Goal: Ask a question

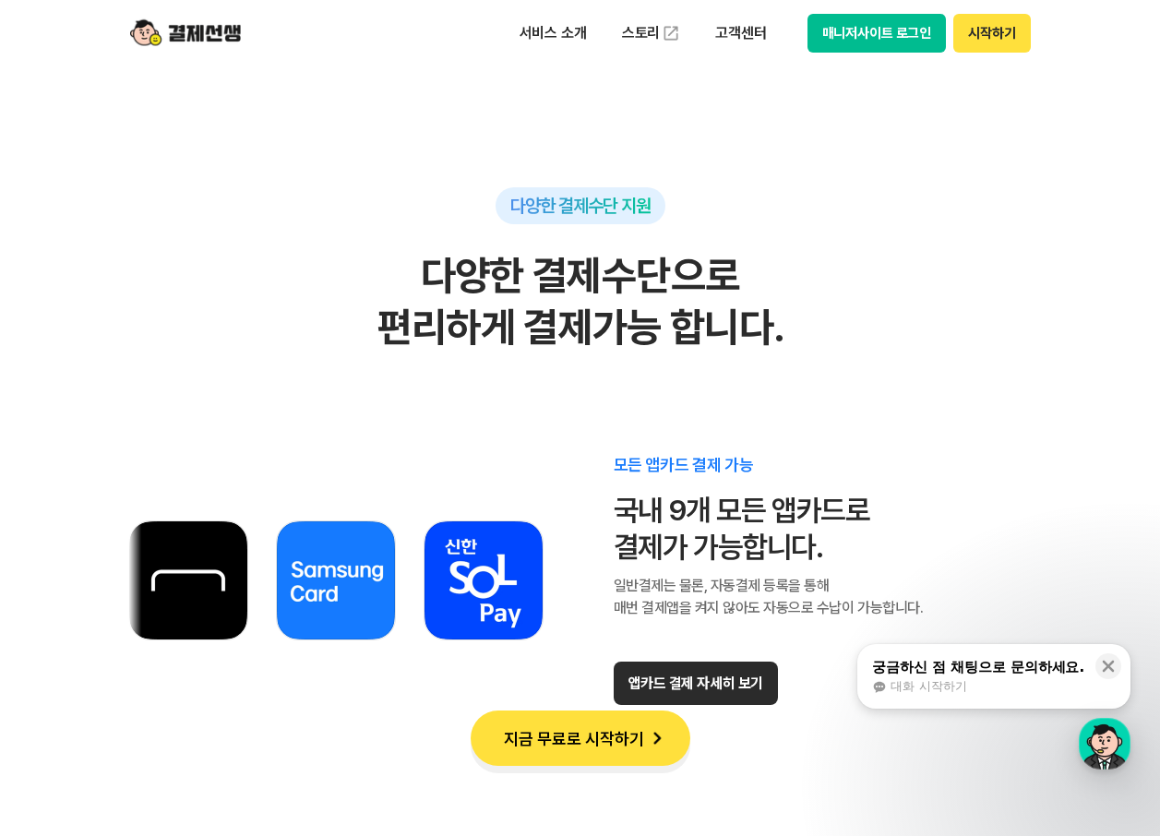
scroll to position [10614, 0]
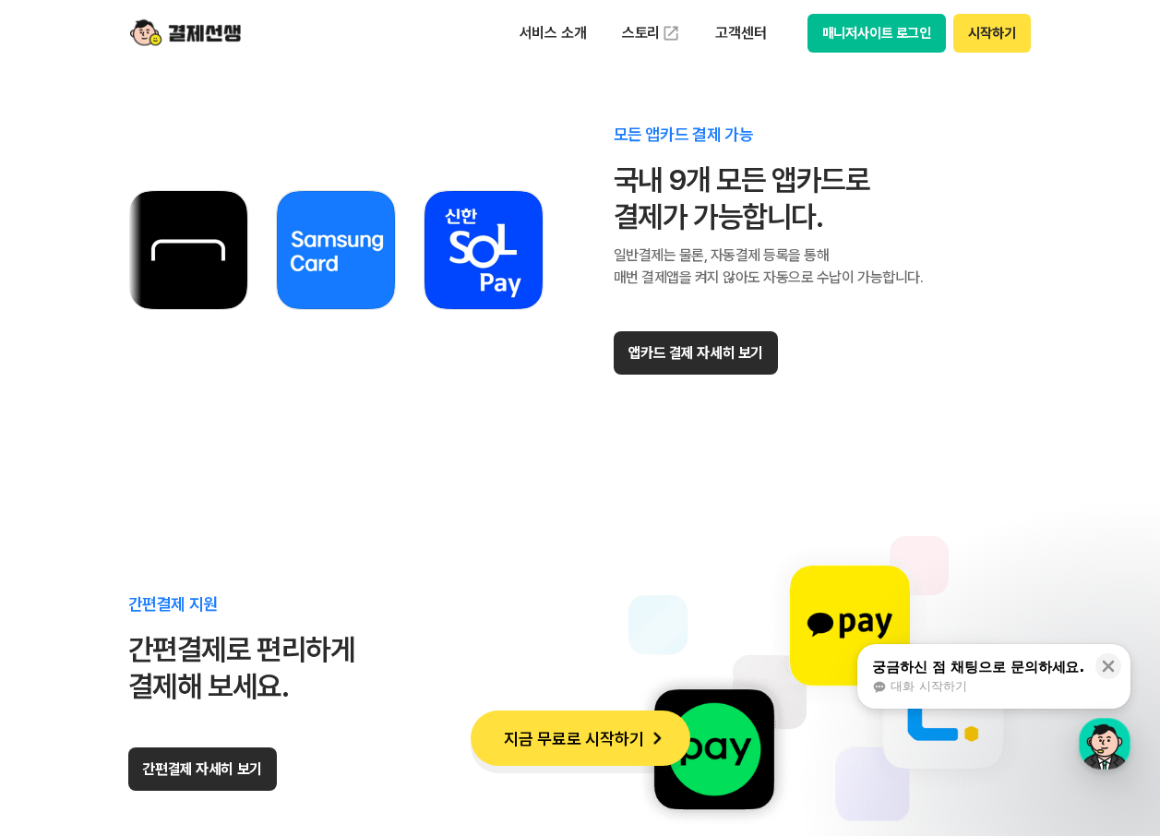
click at [215, 31] on img at bounding box center [185, 33] width 111 height 35
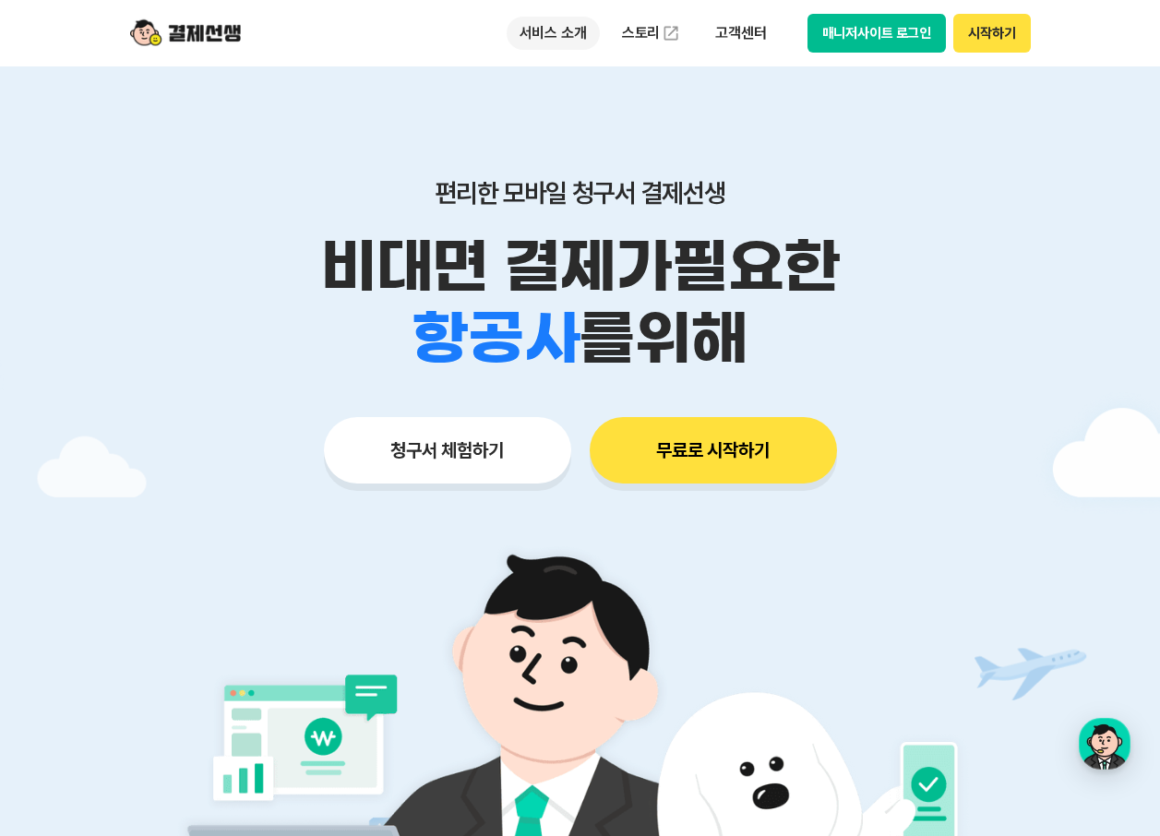
click at [572, 30] on p "서비스 소개" at bounding box center [553, 33] width 93 height 33
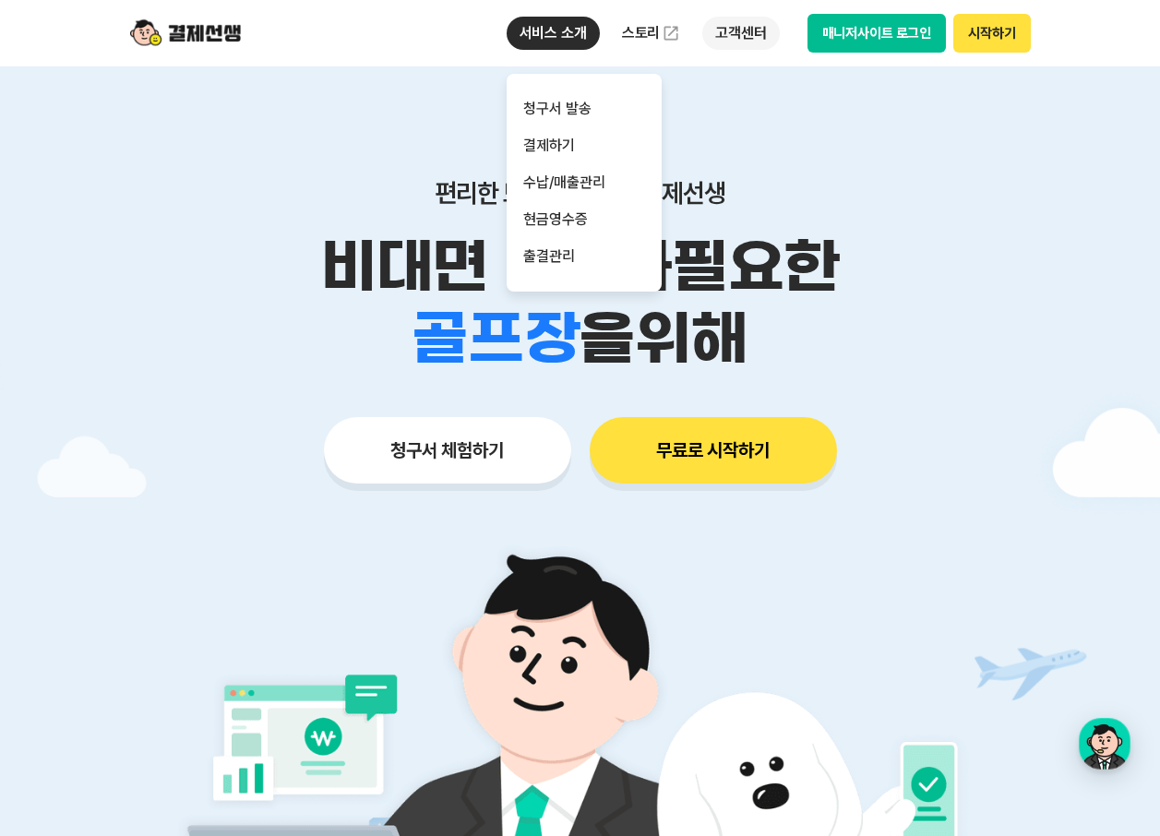
click at [730, 36] on p "고객센터" at bounding box center [740, 33] width 77 height 33
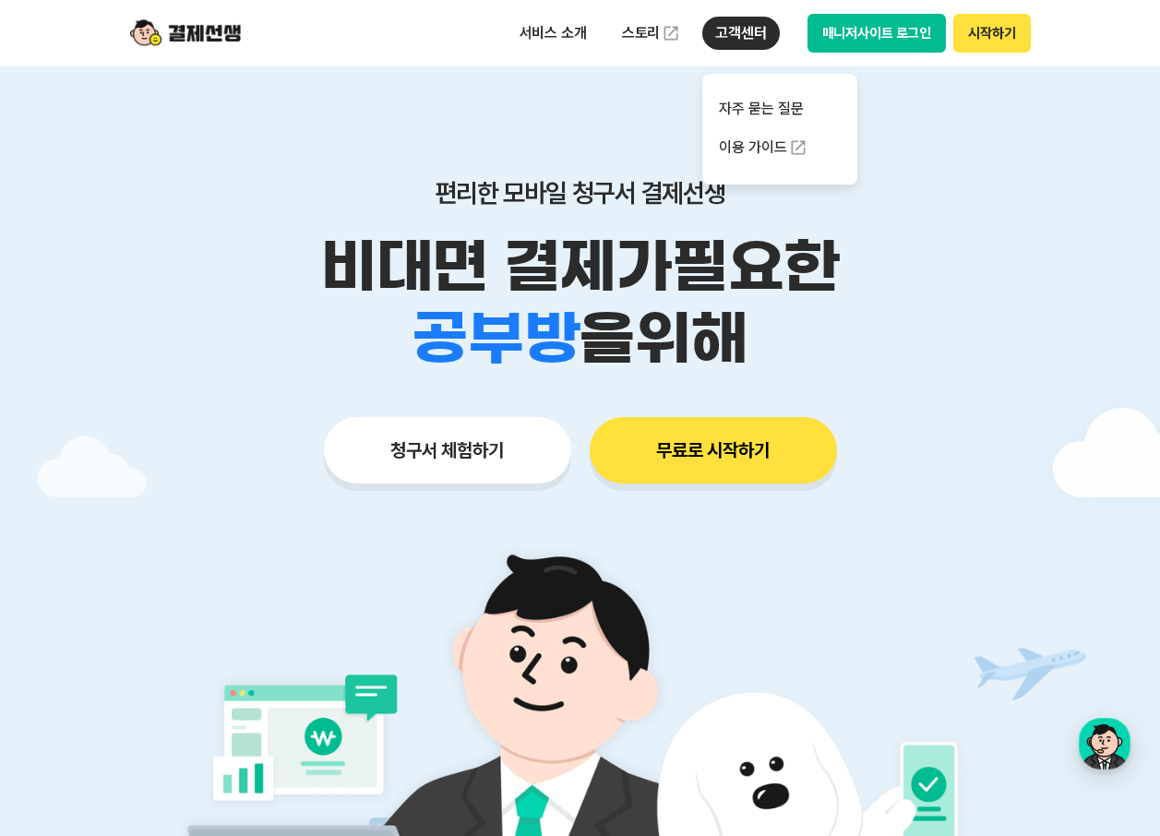
click at [740, 38] on p "고객센터" at bounding box center [740, 33] width 77 height 33
click at [752, 100] on link "자주 묻는 질문" at bounding box center [779, 108] width 155 height 37
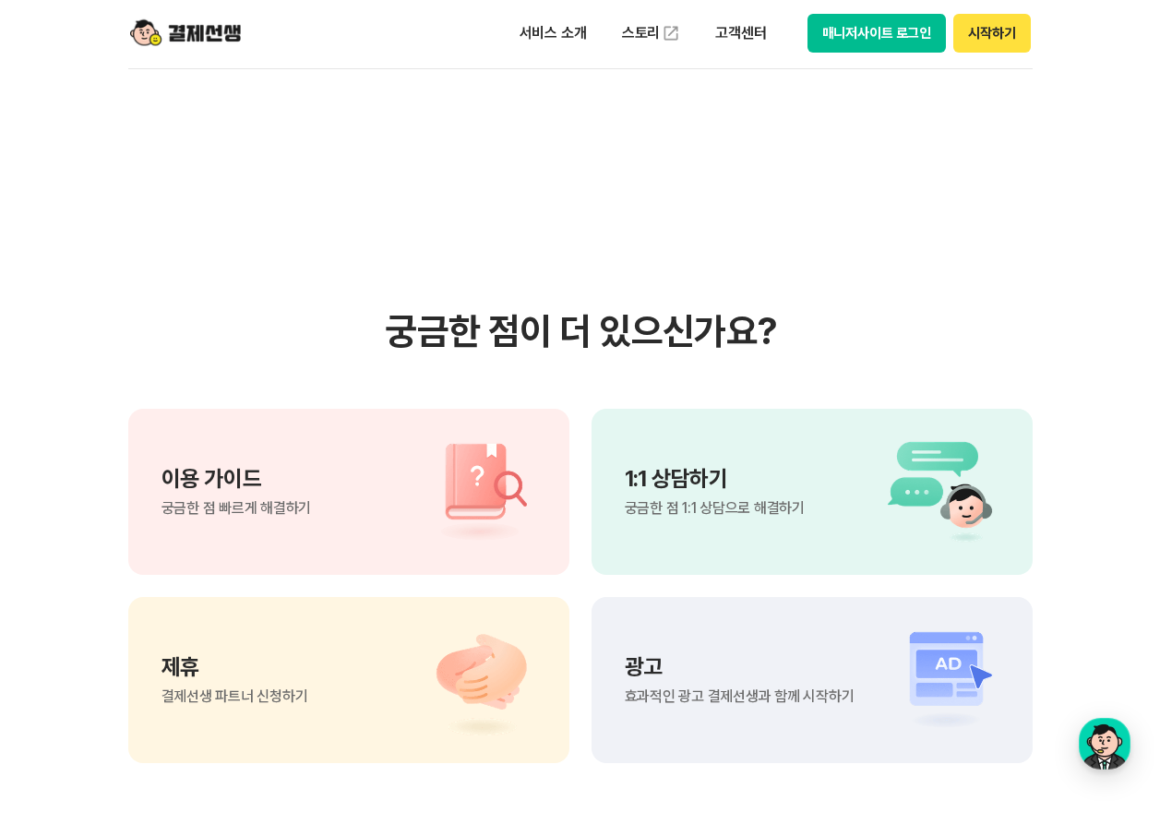
scroll to position [1113, 0]
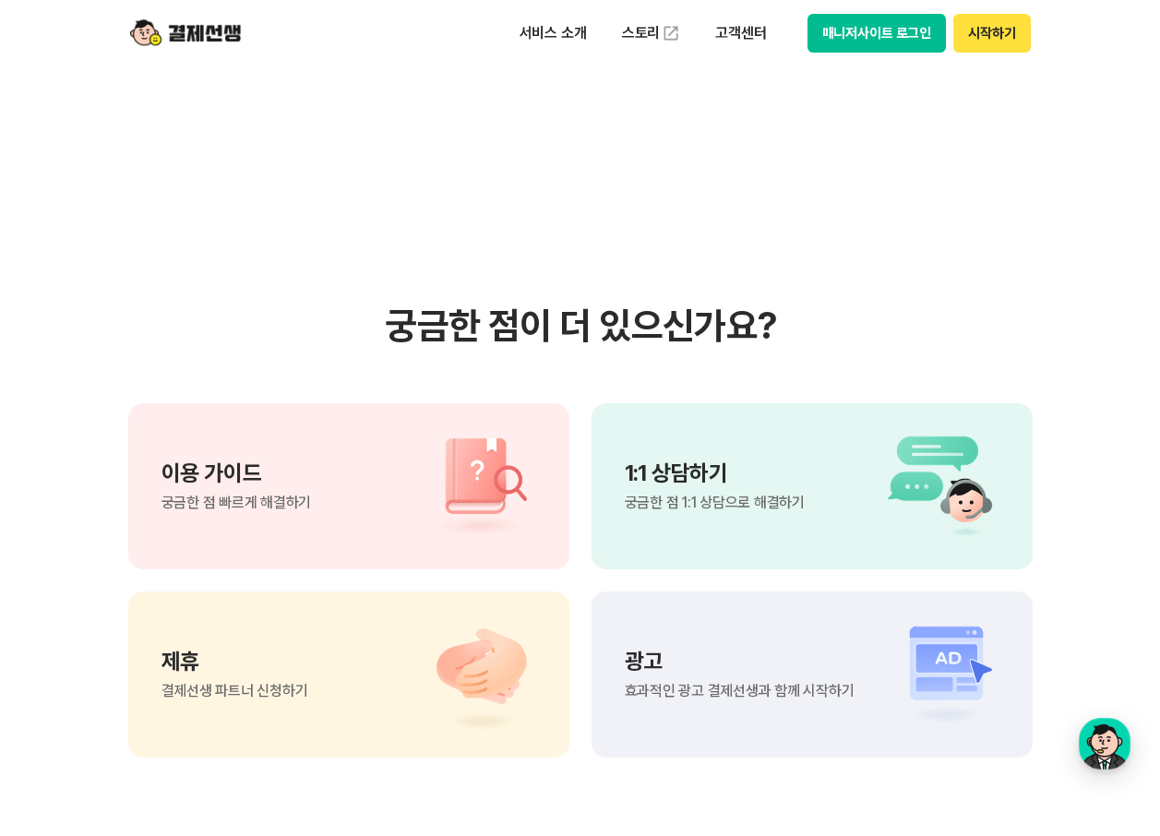
click at [710, 481] on p "1:1 상담하기" at bounding box center [715, 473] width 180 height 22
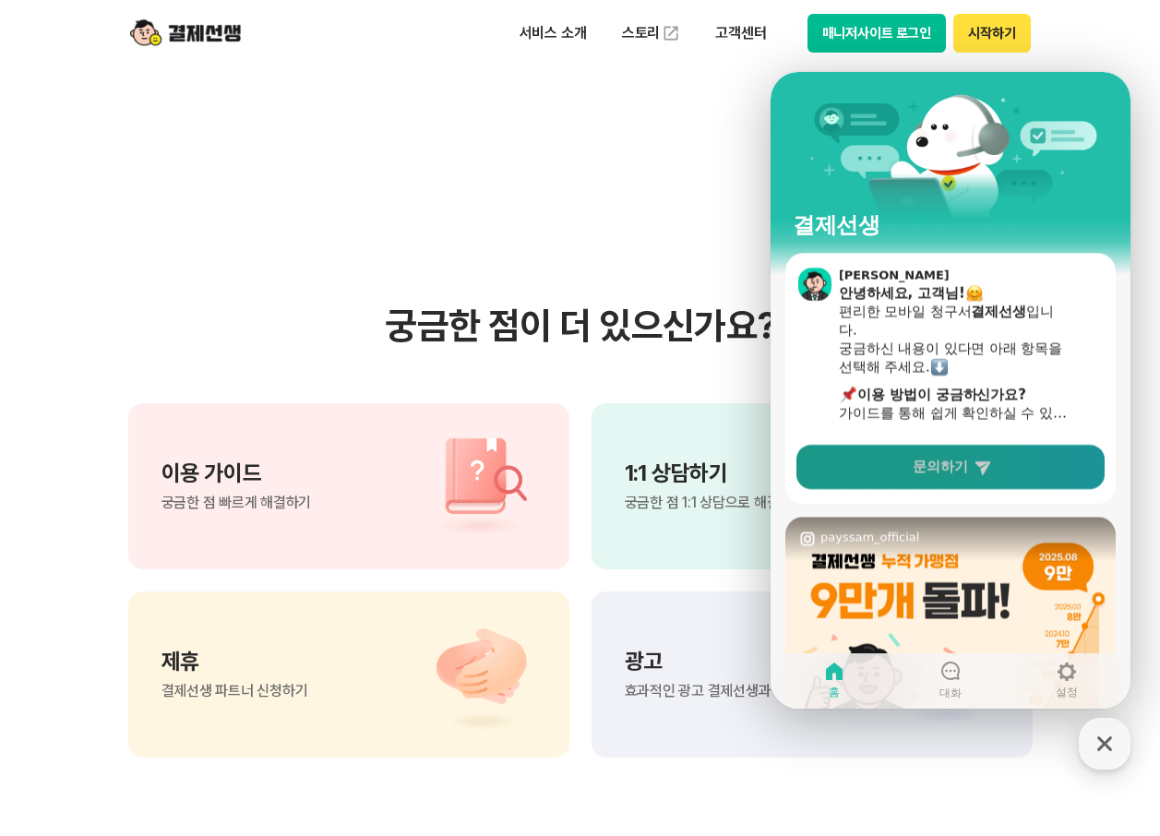
click at [942, 467] on span "문의하기" at bounding box center [940, 467] width 55 height 18
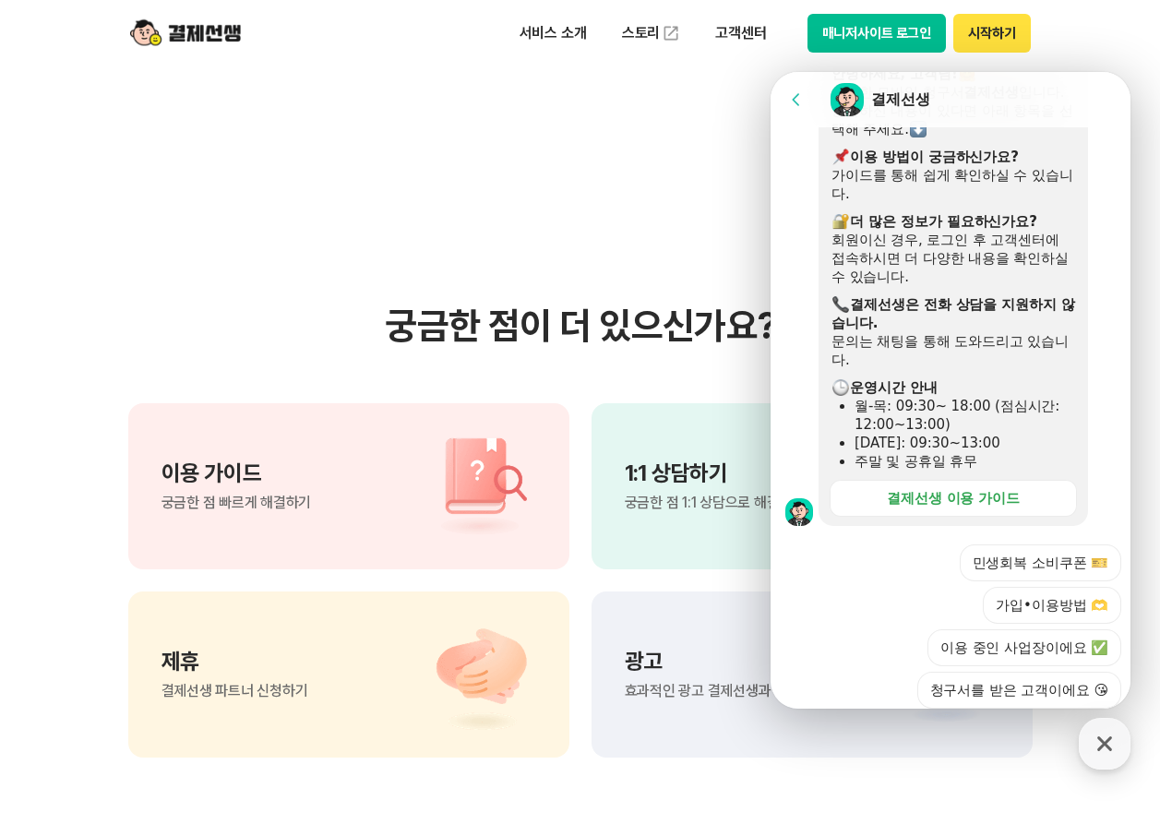
scroll to position [423, 0]
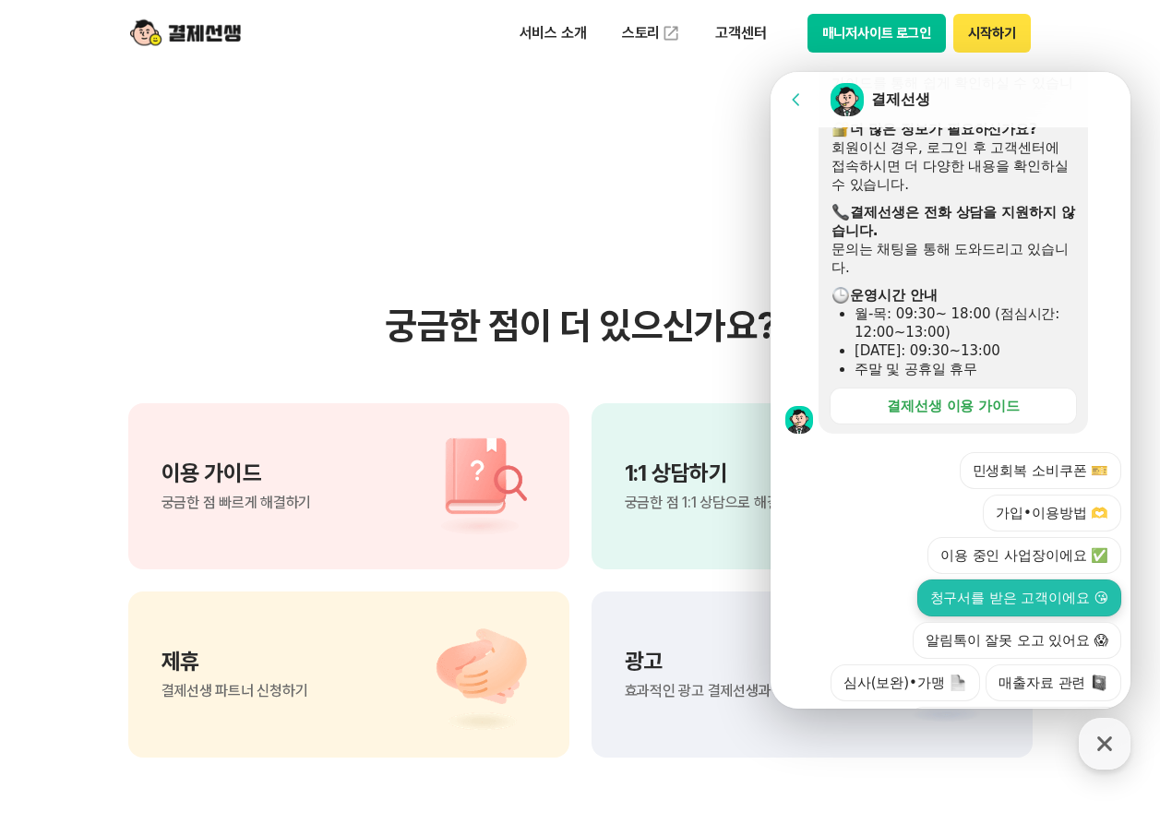
click at [1052, 580] on button "청구서를 받은 고객이에요 😘" at bounding box center [1019, 598] width 204 height 37
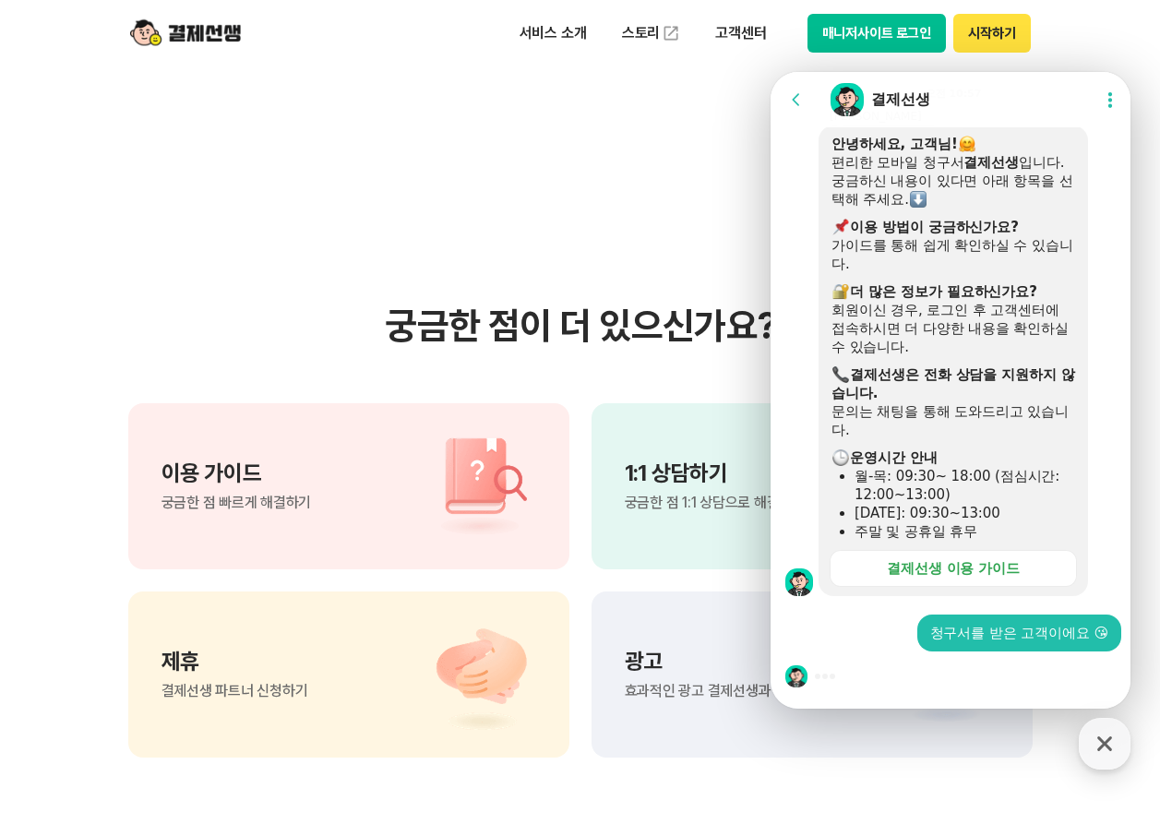
click at [893, 650] on div "청구서를 받은 고객이에요 😘" at bounding box center [954, 633] width 366 height 37
drag, startPoint x: 864, startPoint y: 675, endPoint x: 886, endPoint y: 675, distance: 22.2
click at [868, 675] on div at bounding box center [954, 677] width 366 height 50
drag, startPoint x: 976, startPoint y: 608, endPoint x: 999, endPoint y: 625, distance: 28.4
click at [976, 612] on div at bounding box center [954, 604] width 366 height 17
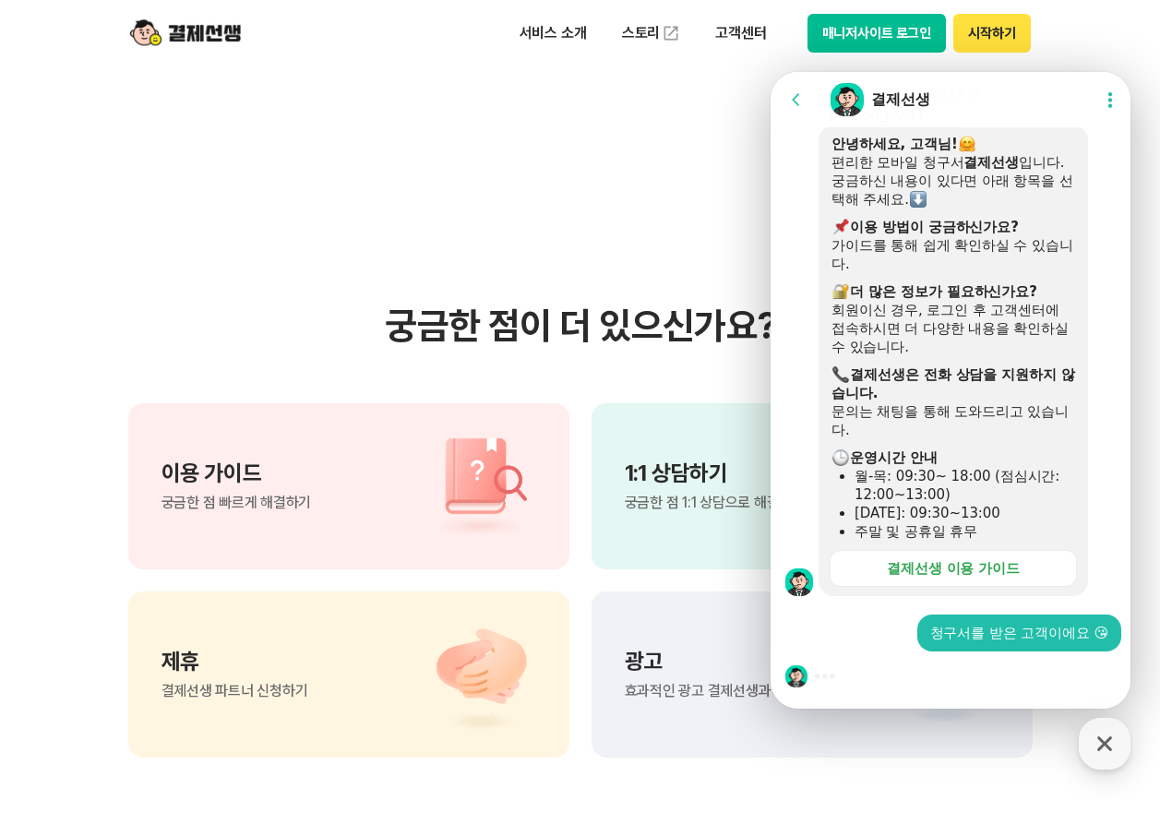
click at [995, 625] on div "청구서를 받은 고객이에요 😘" at bounding box center [1019, 633] width 178 height 18
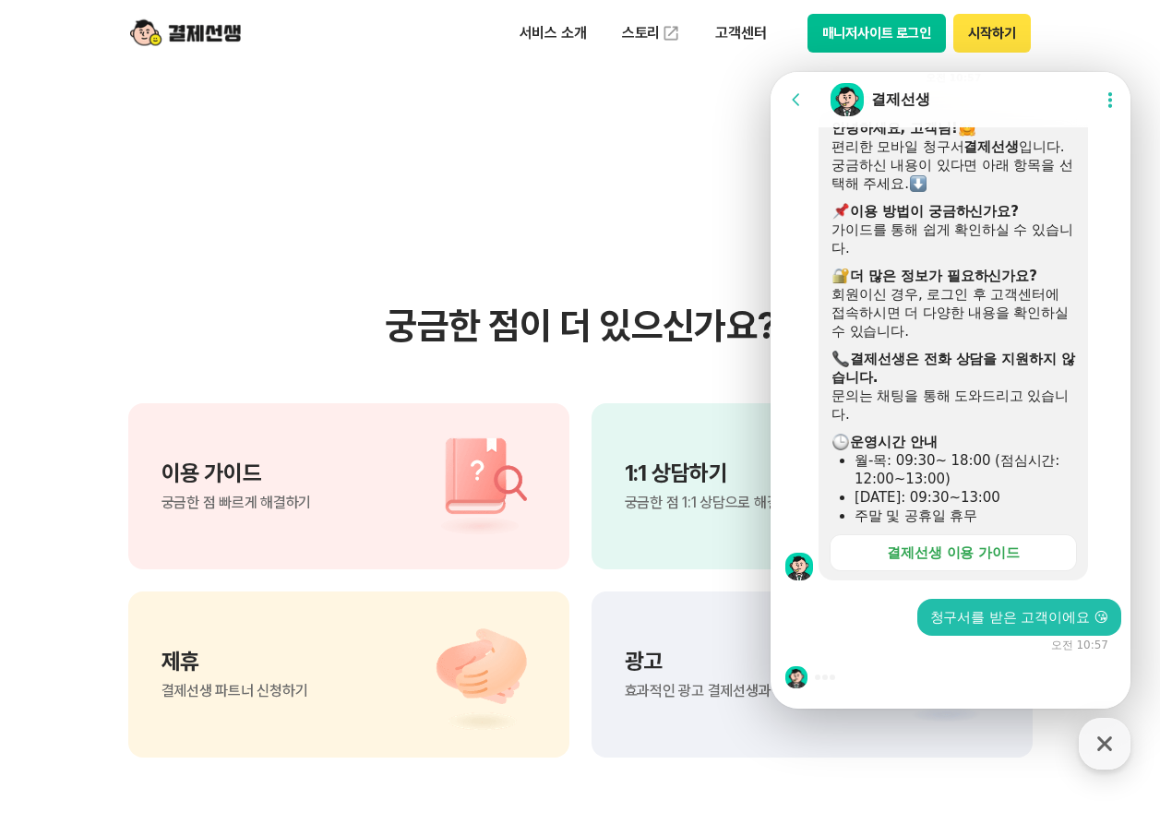
click at [984, 671] on div at bounding box center [954, 678] width 366 height 50
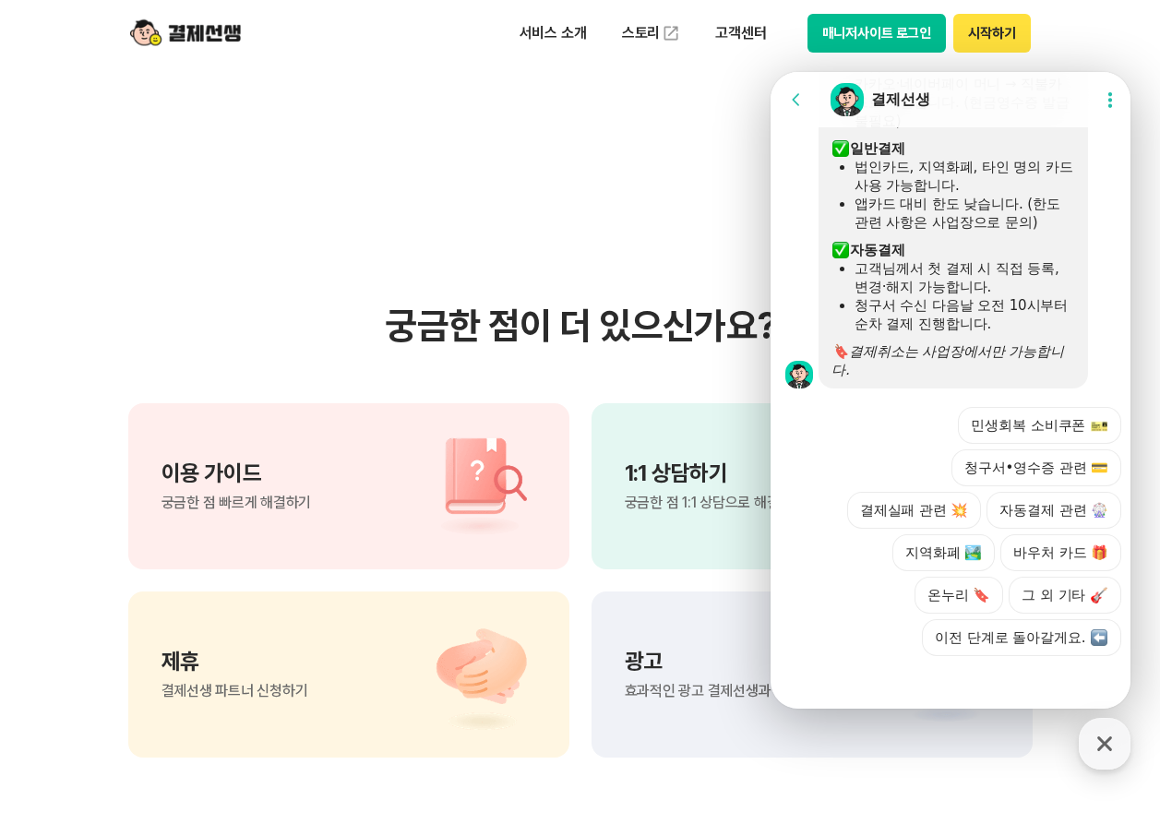
scroll to position [1076, 0]
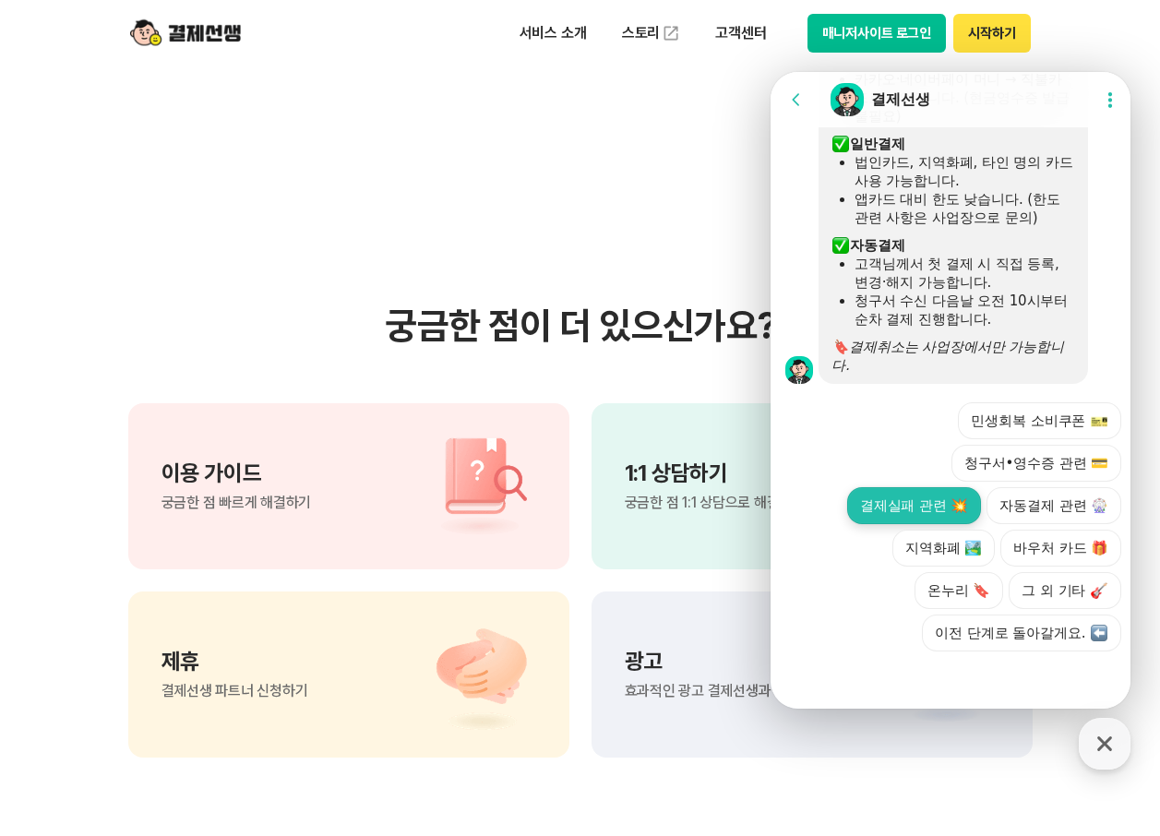
drag, startPoint x: 1043, startPoint y: 506, endPoint x: 915, endPoint y: 506, distance: 128.3
click at [940, 509] on div "민생회복 소비쿠폰 청구서•영수증 관련 💳 결제실패 관련 💥 자동결제 관련 🎡 지역화폐 🏞️ 바우처 카드 🎁 온누리 🔖 그 외 기타 이전 단계로…" at bounding box center [969, 526] width 305 height 249
click at [912, 501] on button "결제실패 관련 💥" at bounding box center [914, 505] width 135 height 37
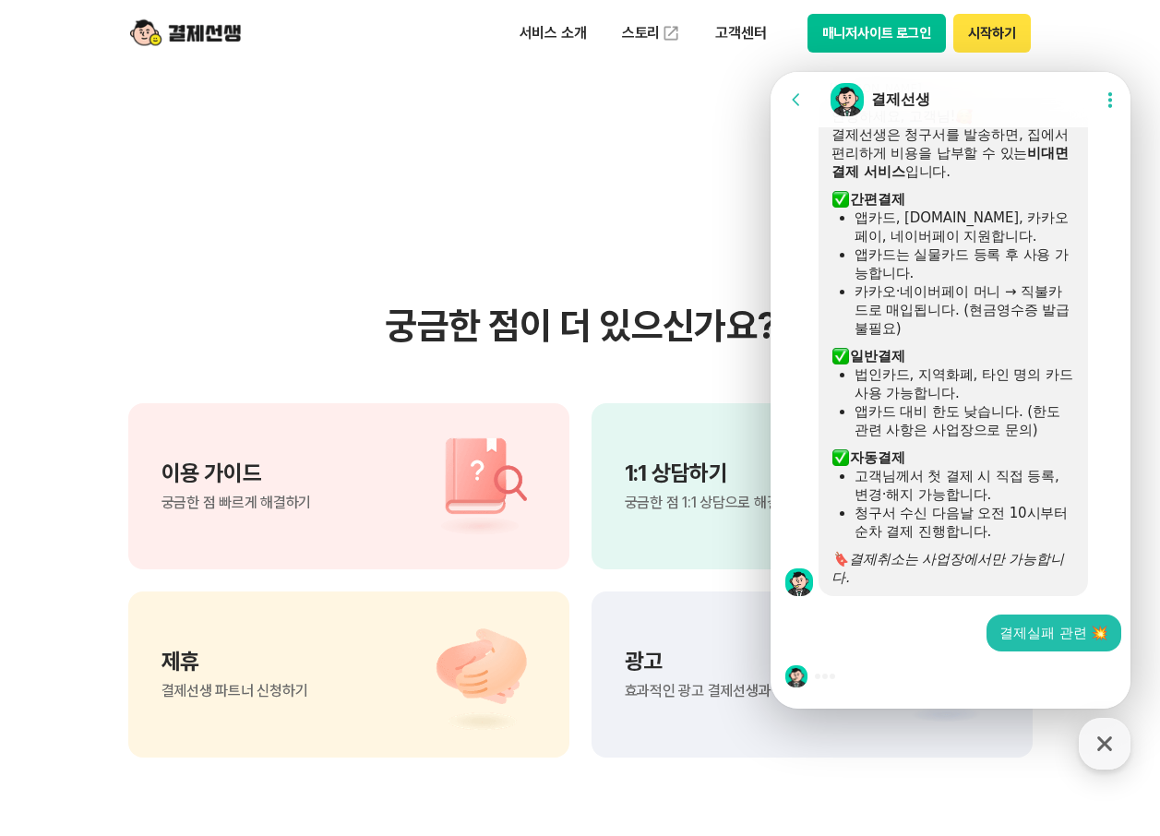
click at [886, 638] on div "결제실패 관련 💥" at bounding box center [954, 633] width 366 height 37
click at [914, 674] on div at bounding box center [954, 677] width 366 height 50
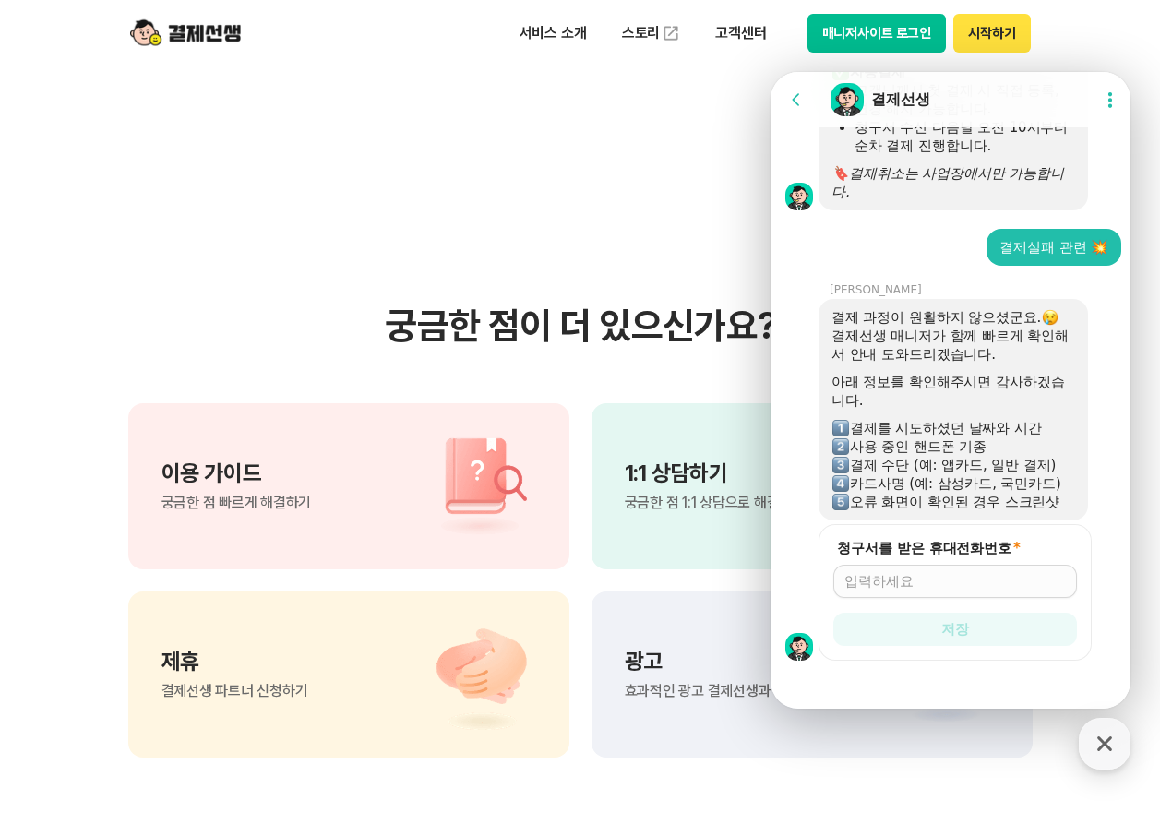
scroll to position [1259, 0]
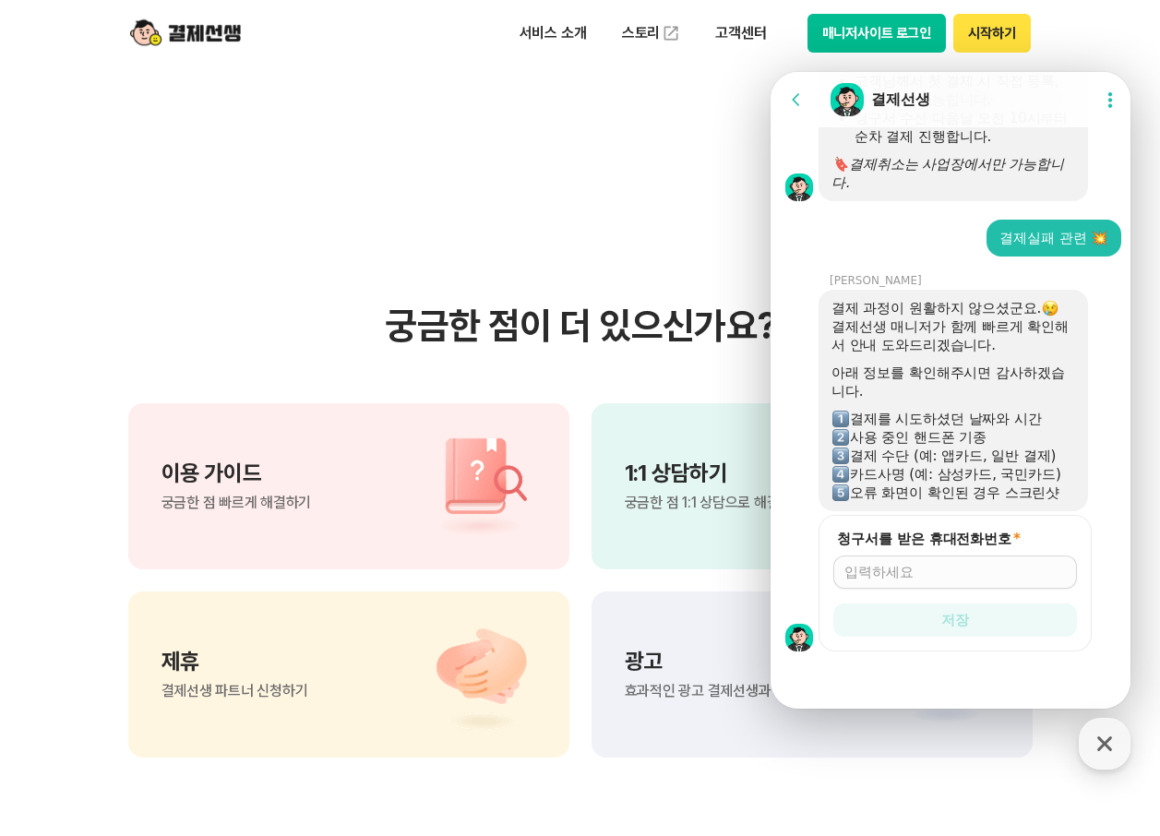
click at [916, 561] on div at bounding box center [955, 572] width 244 height 33
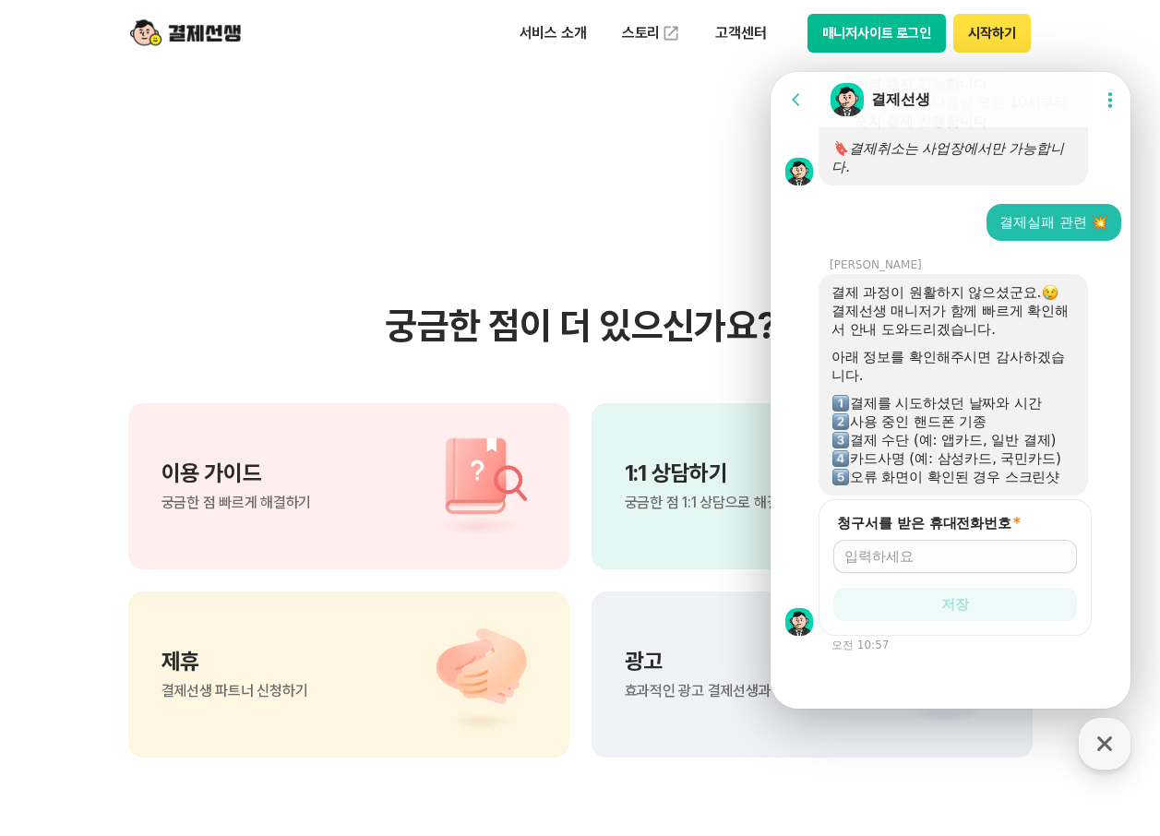
scroll to position [1276, 0]
click at [916, 563] on input "청구서를 받은 휴대전화번호 *" at bounding box center [956, 555] width 222 height 18
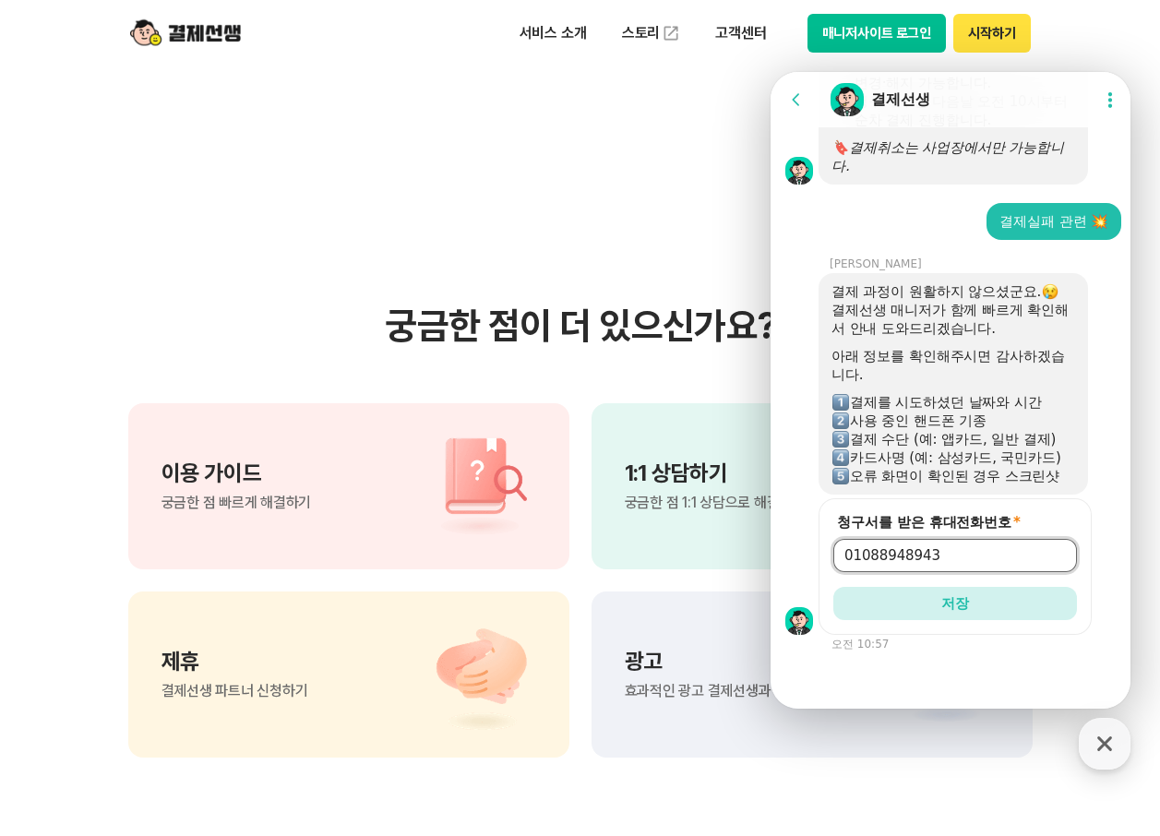
type input "01088948943"
click at [833, 587] on button "저장" at bounding box center [955, 603] width 244 height 33
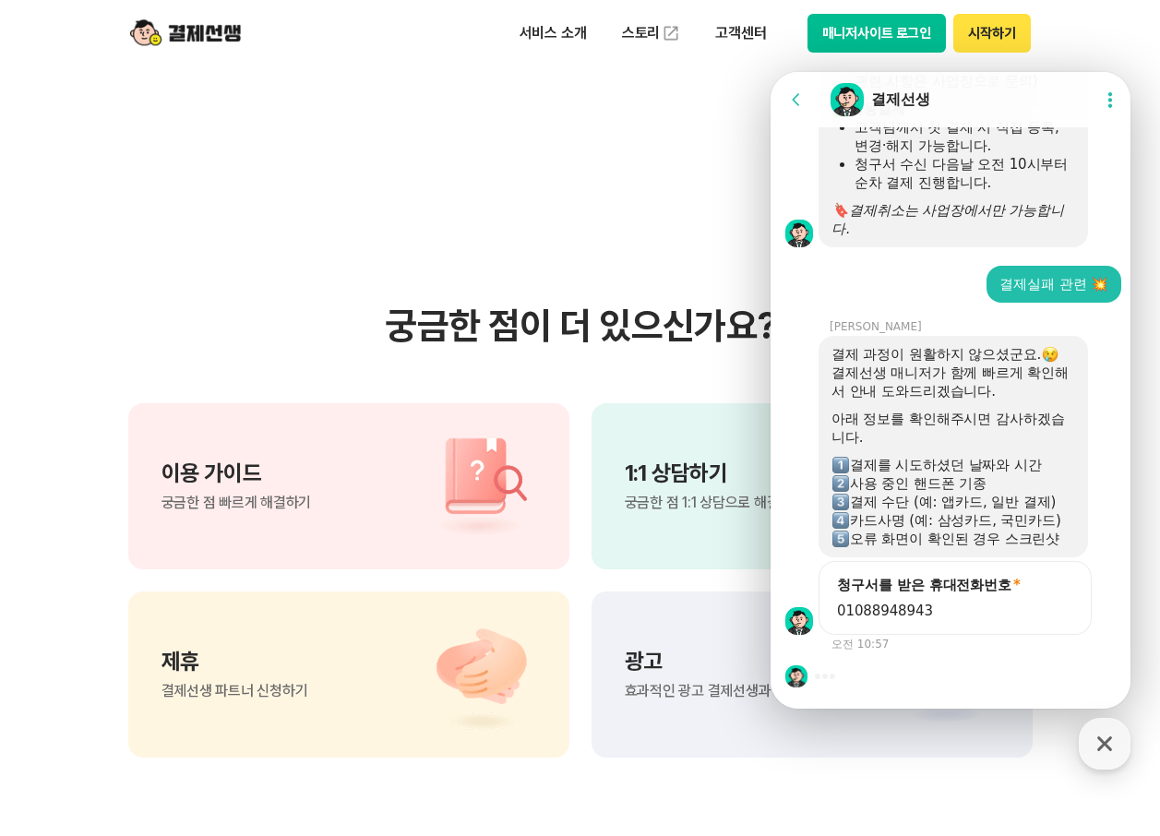
click at [892, 644] on div "청구서를 받은 휴대전화번호 * [PHONE_NUMBER] 오전 10:57" at bounding box center [954, 606] width 366 height 90
drag, startPoint x: 905, startPoint y: 660, endPoint x: 894, endPoint y: 666, distance: 12.0
click at [899, 664] on div at bounding box center [954, 677] width 366 height 50
drag, startPoint x: 817, startPoint y: 684, endPoint x: 841, endPoint y: 678, distance: 24.6
click at [817, 683] on div at bounding box center [954, 677] width 366 height 50
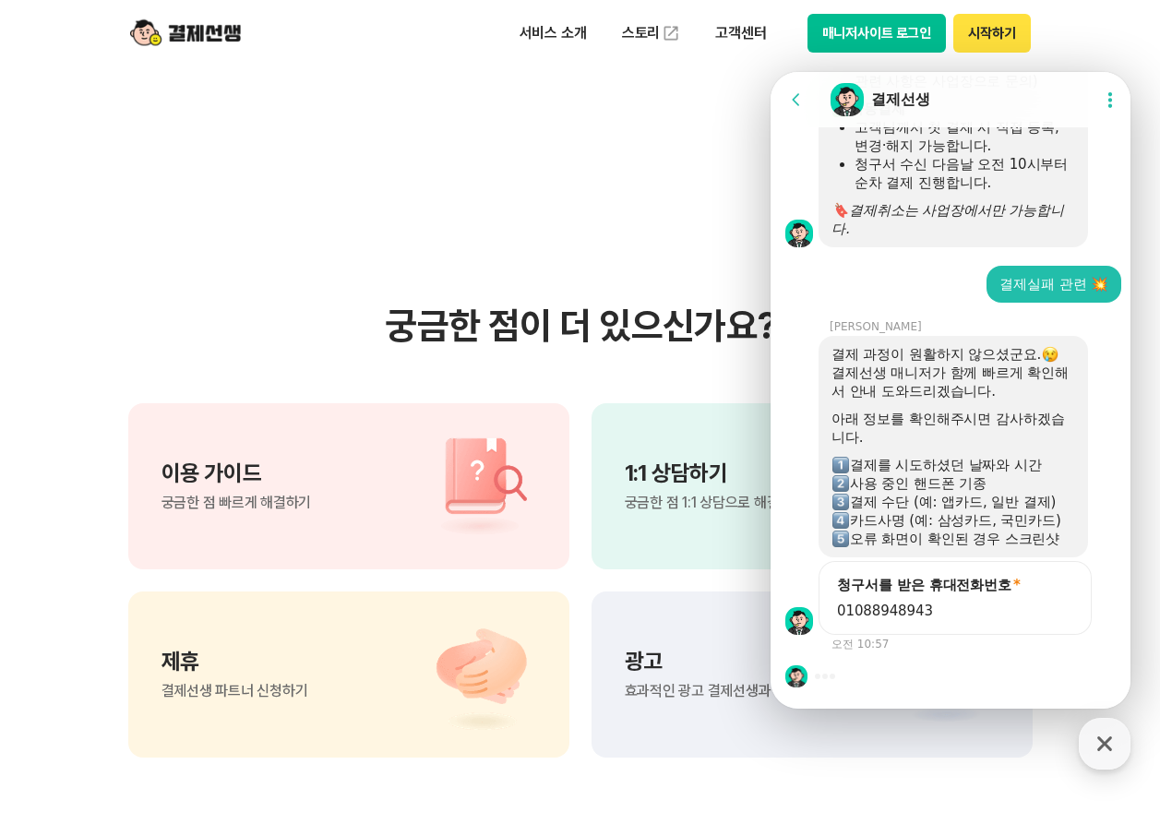
click at [846, 678] on div at bounding box center [954, 677] width 366 height 50
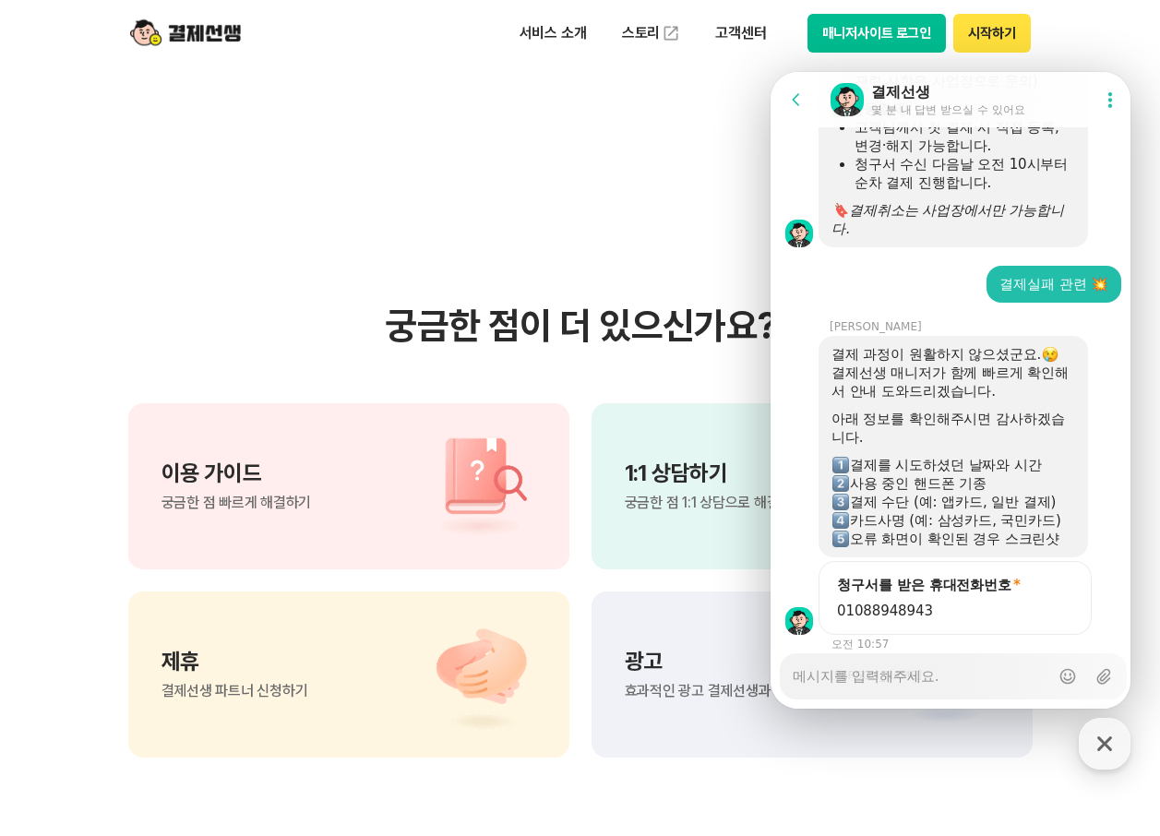
click at [894, 681] on textarea "Messenger Input Textarea" at bounding box center [921, 669] width 257 height 31
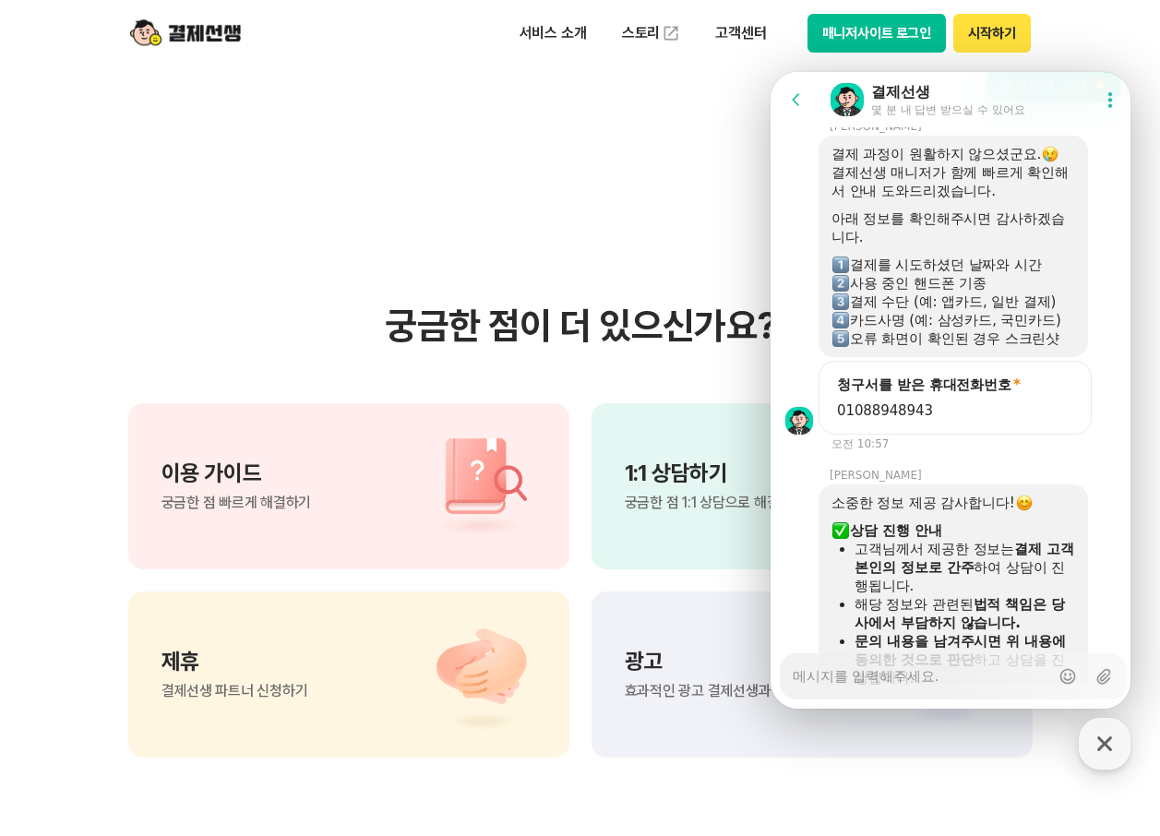
scroll to position [1615, 0]
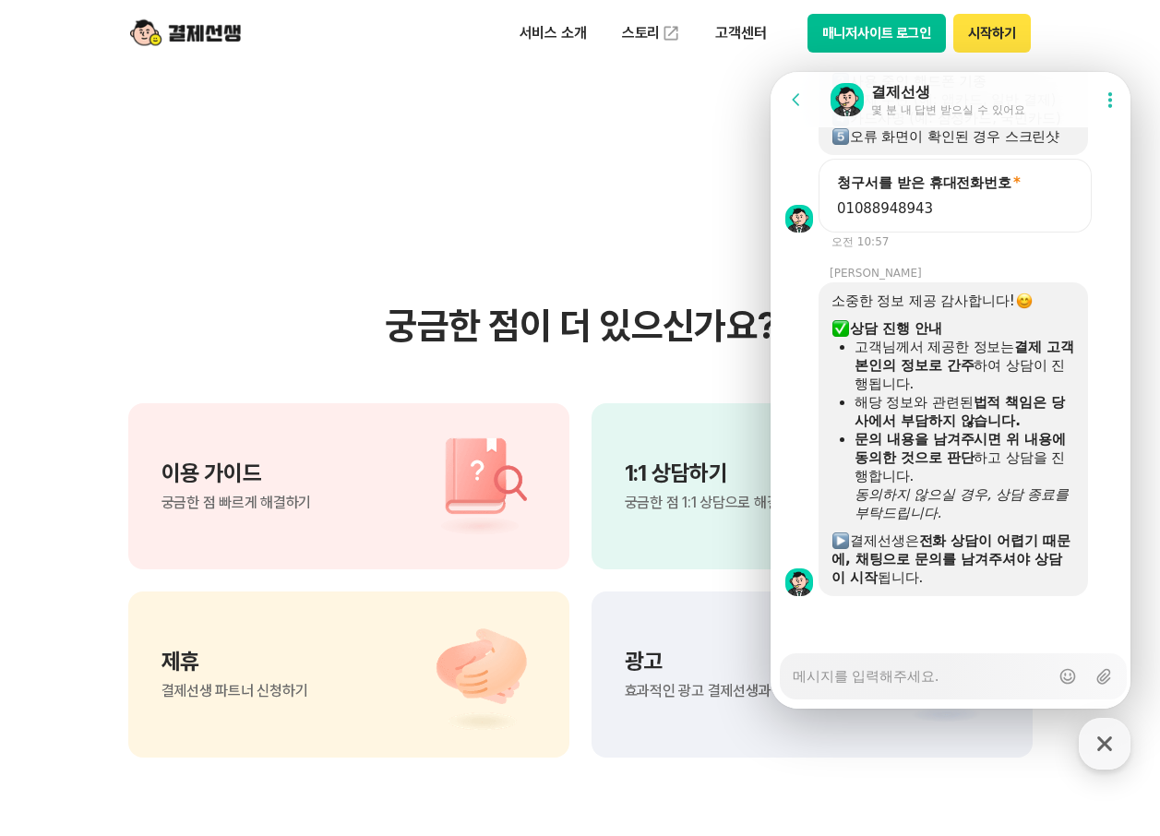
click at [886, 682] on textarea "Messenger Input Textarea" at bounding box center [921, 669] width 257 height 31
click at [892, 683] on textarea "Messenger Input Textarea" at bounding box center [921, 669] width 257 height 31
type textarea "x"
type textarea "ㄱ"
type textarea "x"
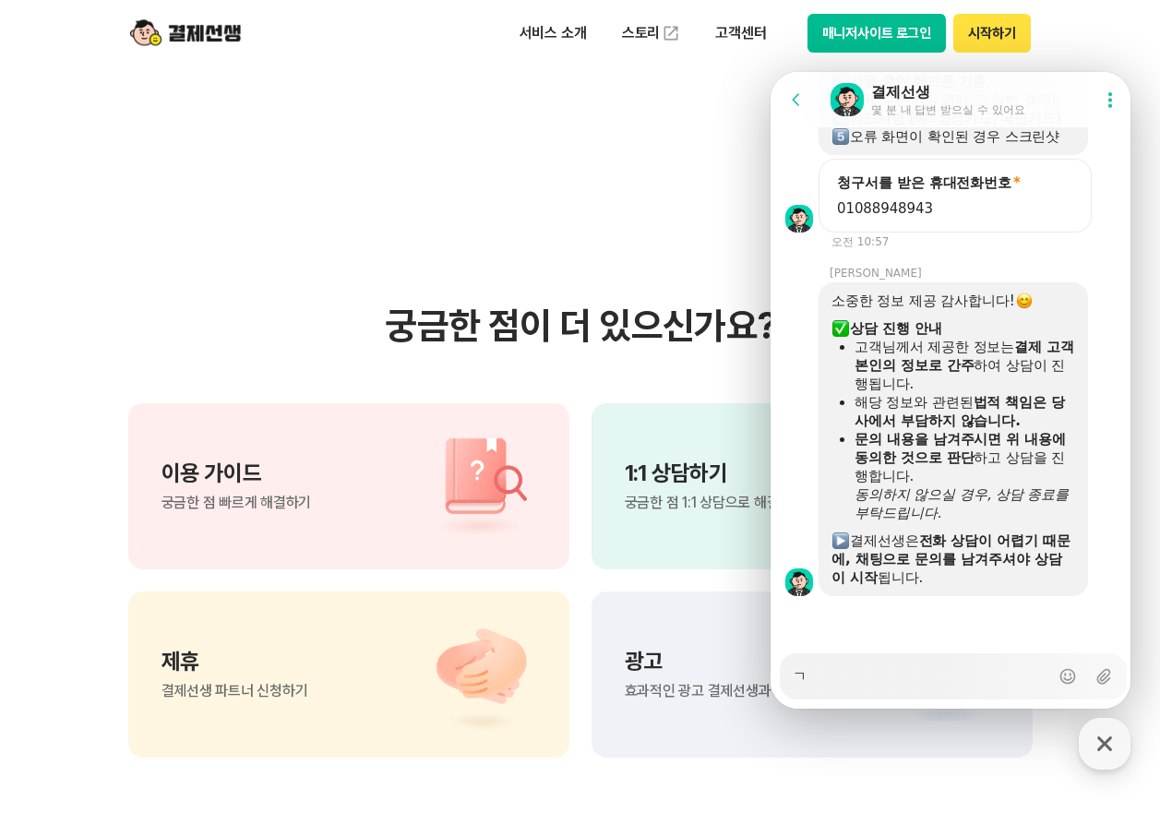
type textarea "겨"
type textarea "x"
type textarea "결"
type textarea "x"
type textarea "결ㅈ"
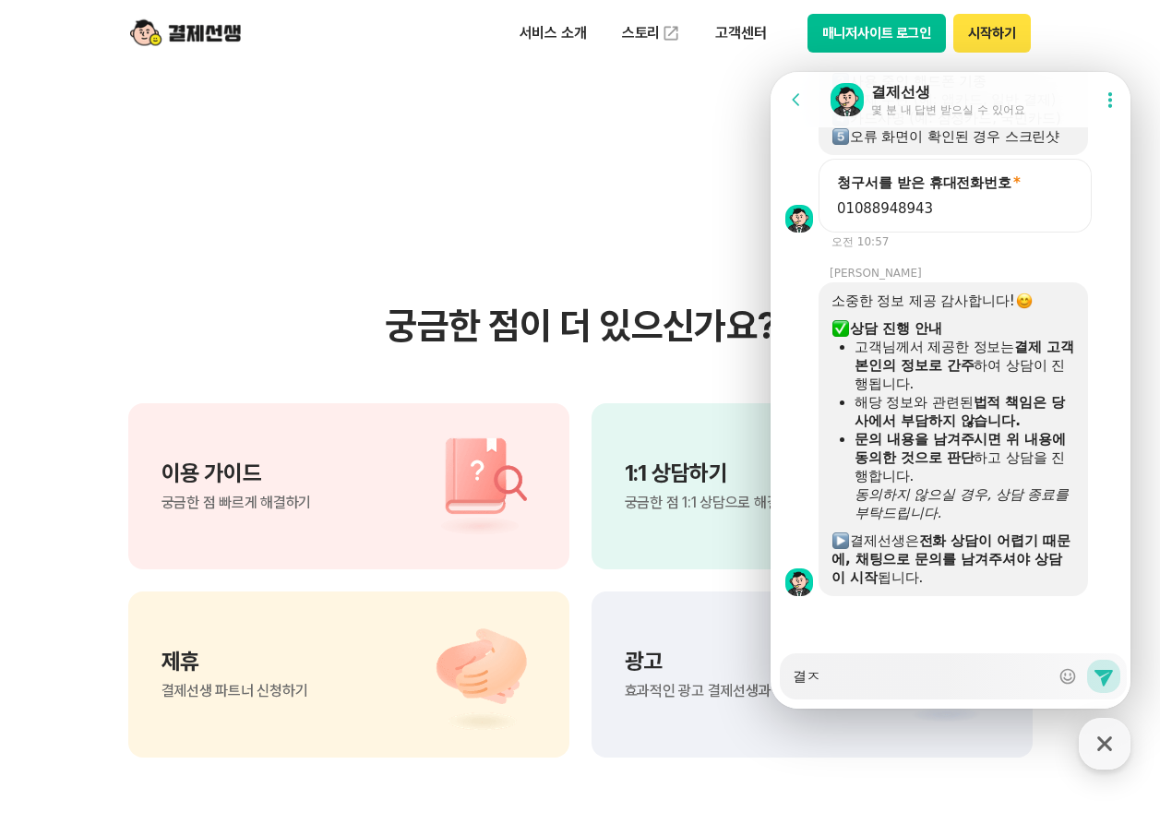
type textarea "x"
type textarea "결재"
type textarea "x"
type textarea "결잴"
type textarea "x"
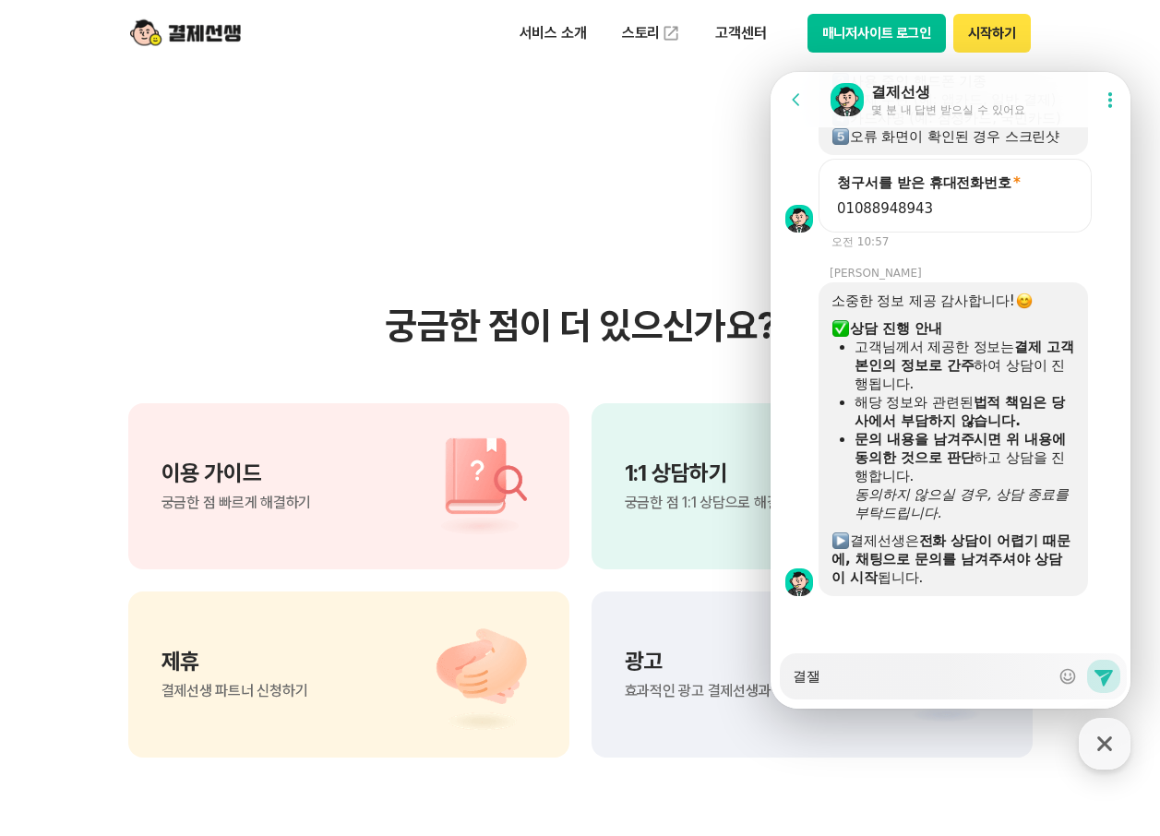
type textarea "결재르"
type textarea "x"
type textarea "결재를"
type textarea "x"
type textarea "결재를 ㅈ"
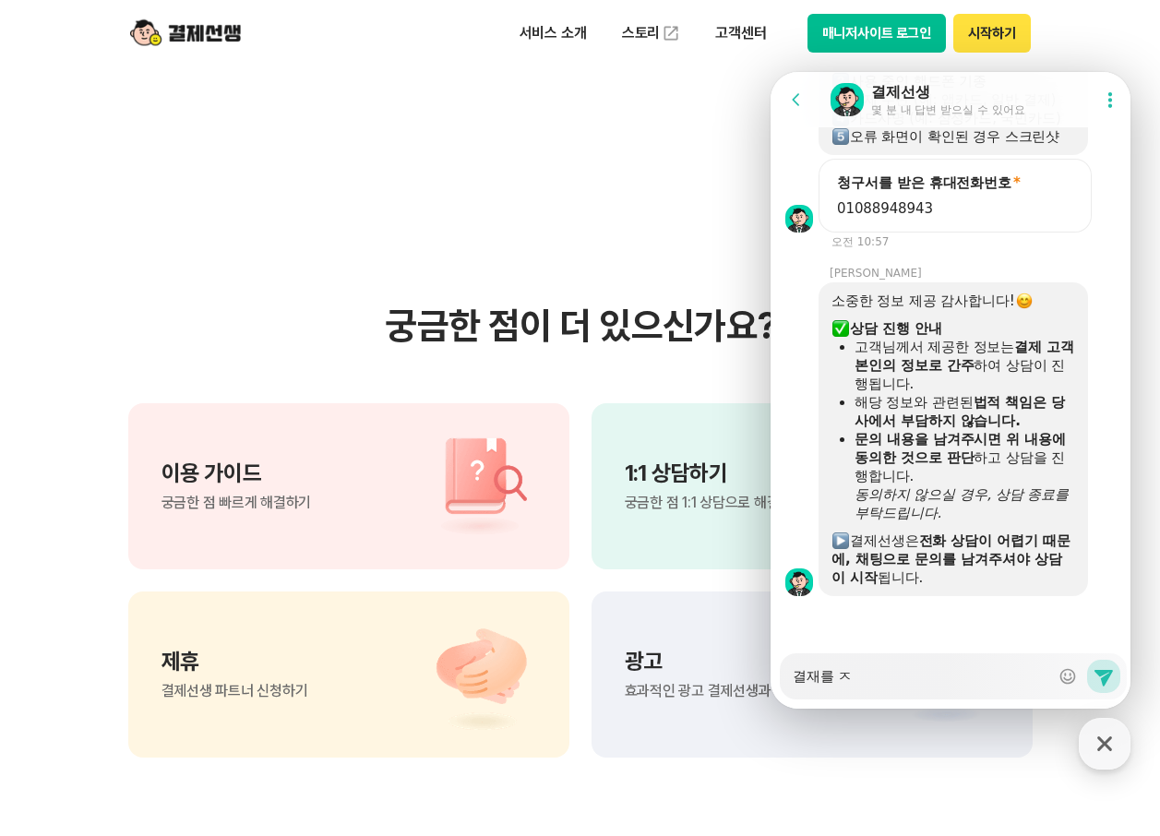
type textarea "x"
type textarea "결재를 자"
type textarea "x"
type textarea "결재를 잘"
type textarea "x"
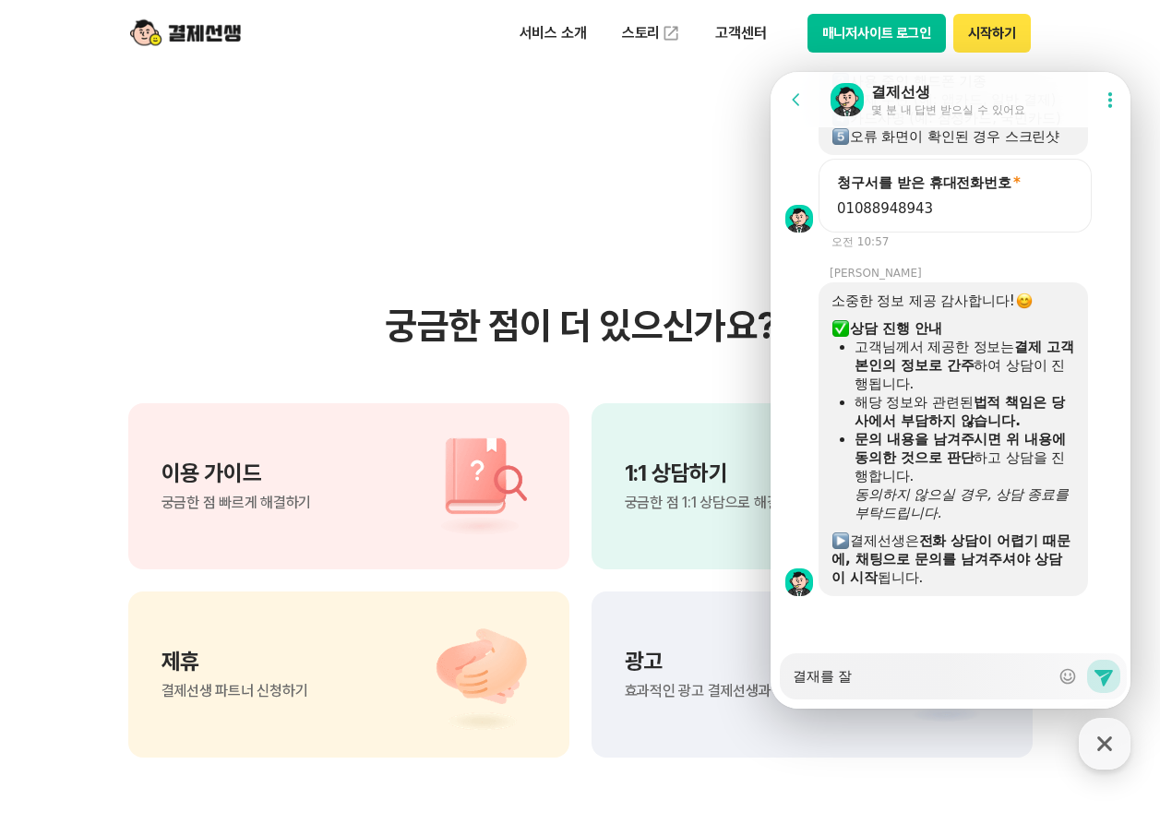
type textarea "결재를 잘"
type textarea "x"
type textarea "결재를 잘 ㅁ"
type textarea "x"
type textarea "결재를 잘 모"
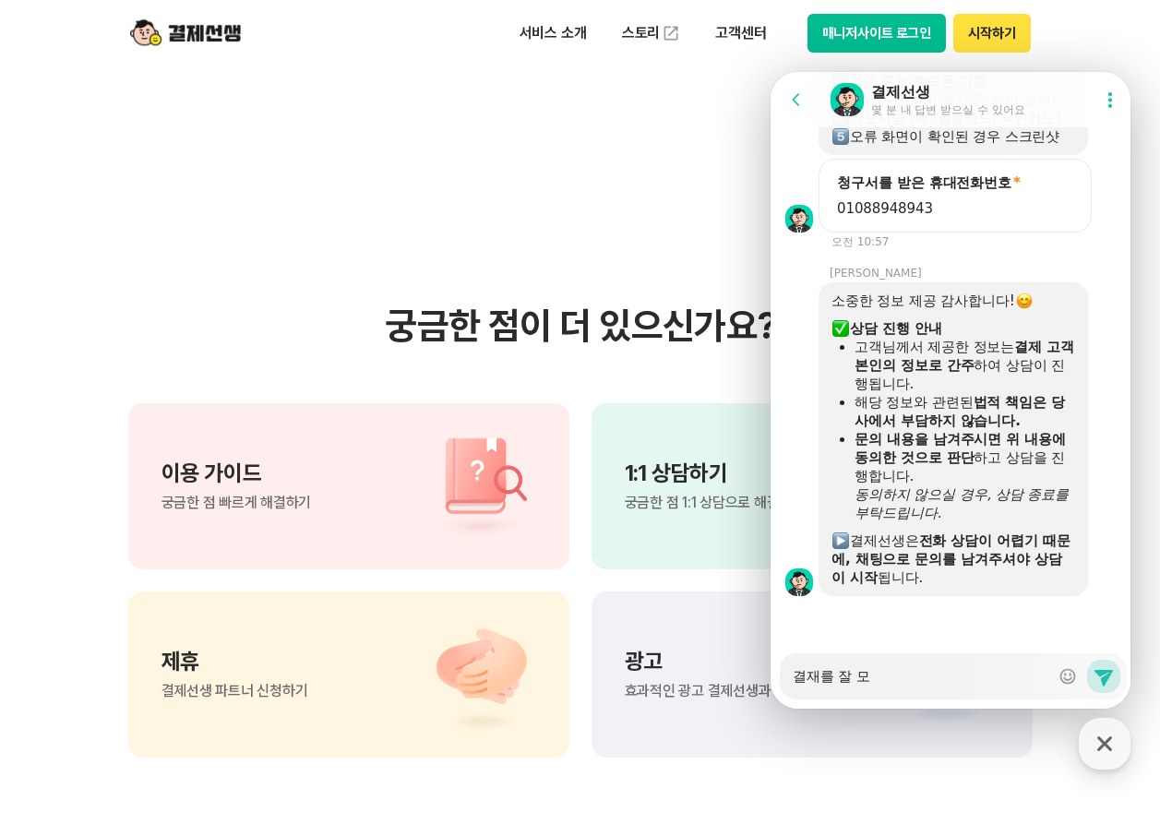
type textarea "x"
type textarea "결재를 잘 못"
type textarea "x"
type textarea "결재를 잘 못"
type textarea "x"
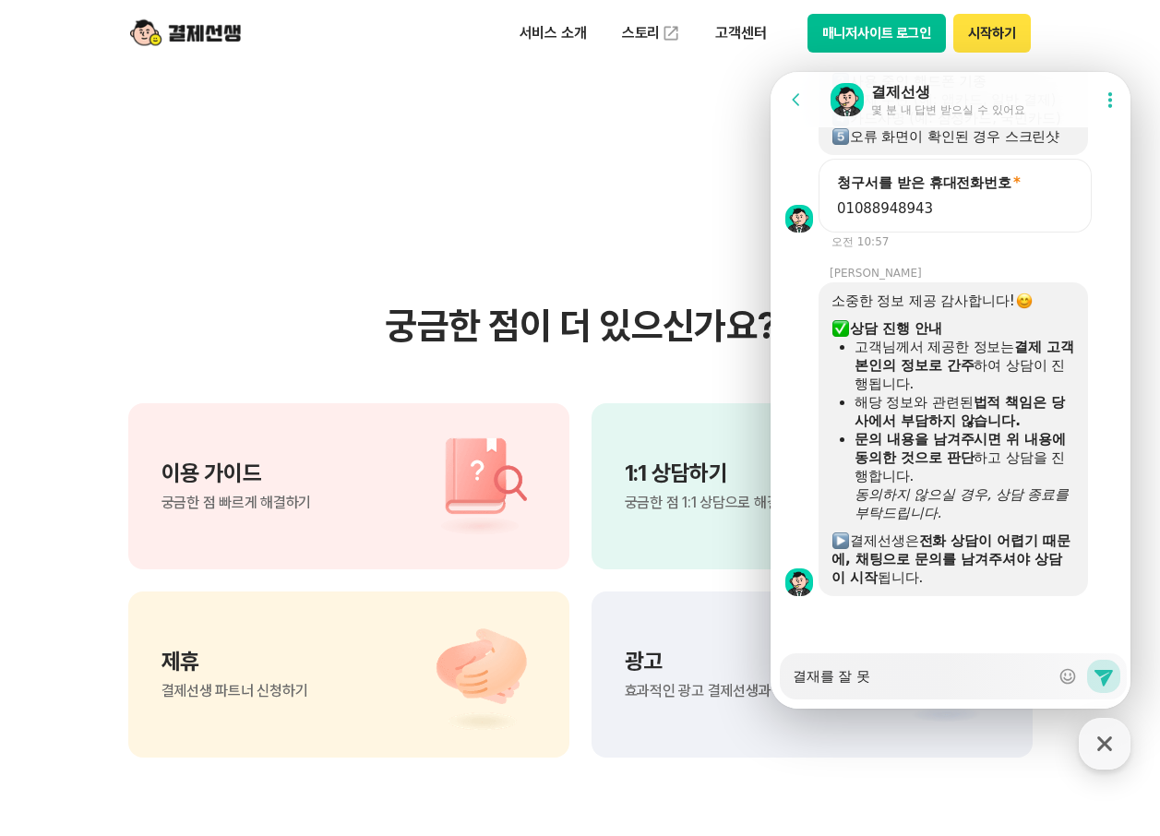
type textarea "결재를 잘 못 ㅎ"
type textarea "x"
type textarea "결재를 잘 못 해"
type textarea "x"
type textarea "결재를 잘 못 했"
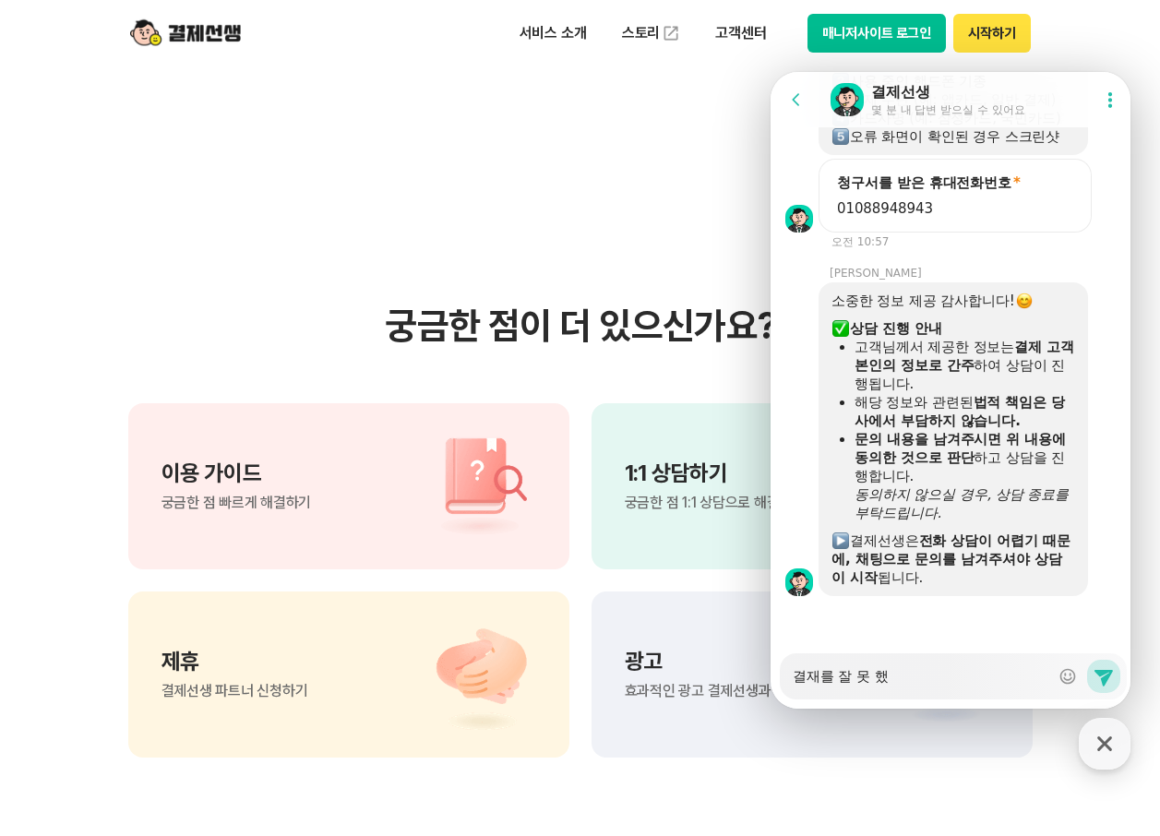
type textarea "x"
type textarea "결재를 잘 못 했ㅅ"
type textarea "x"
type textarea "결재를 잘 못 했습"
type textarea "x"
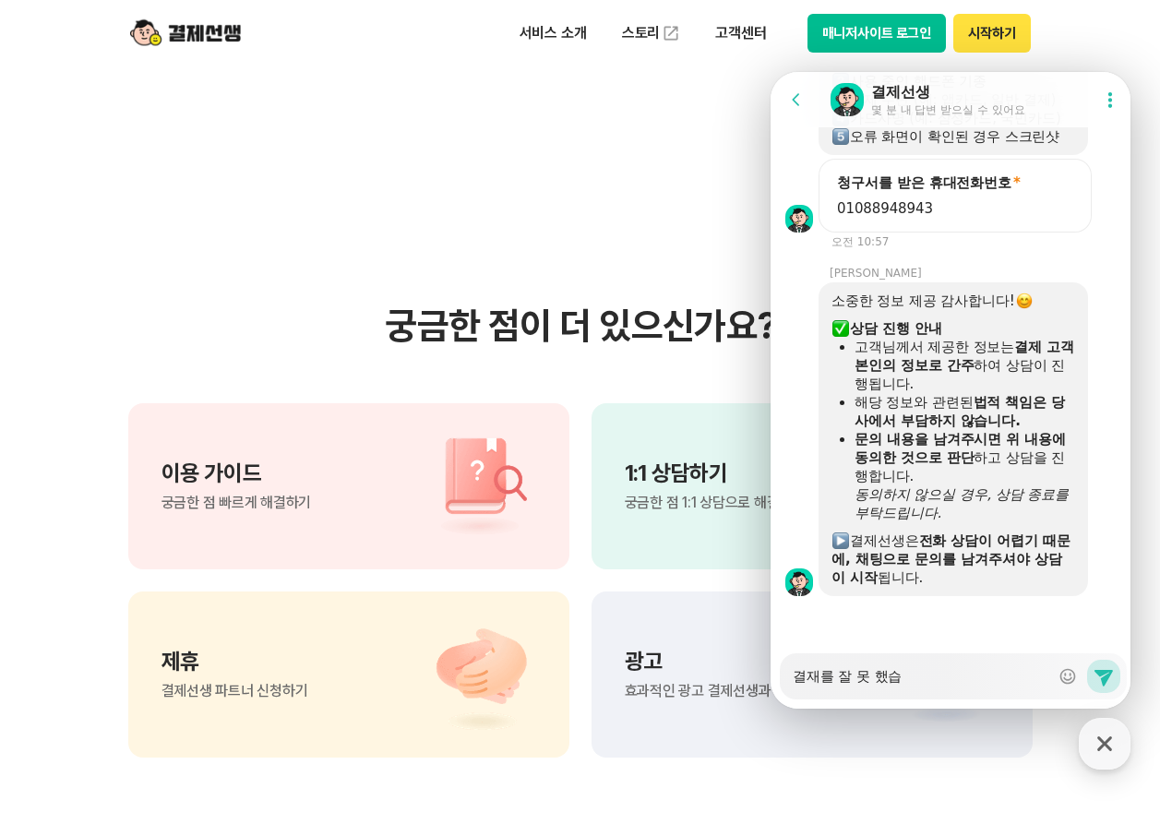
type textarea "결재를 잘 못 했습ㄴ"
type textarea "x"
type textarea "결재를 잘 못 했습니"
type textarea "x"
type textarea "결재를 잘 못 했습닏"
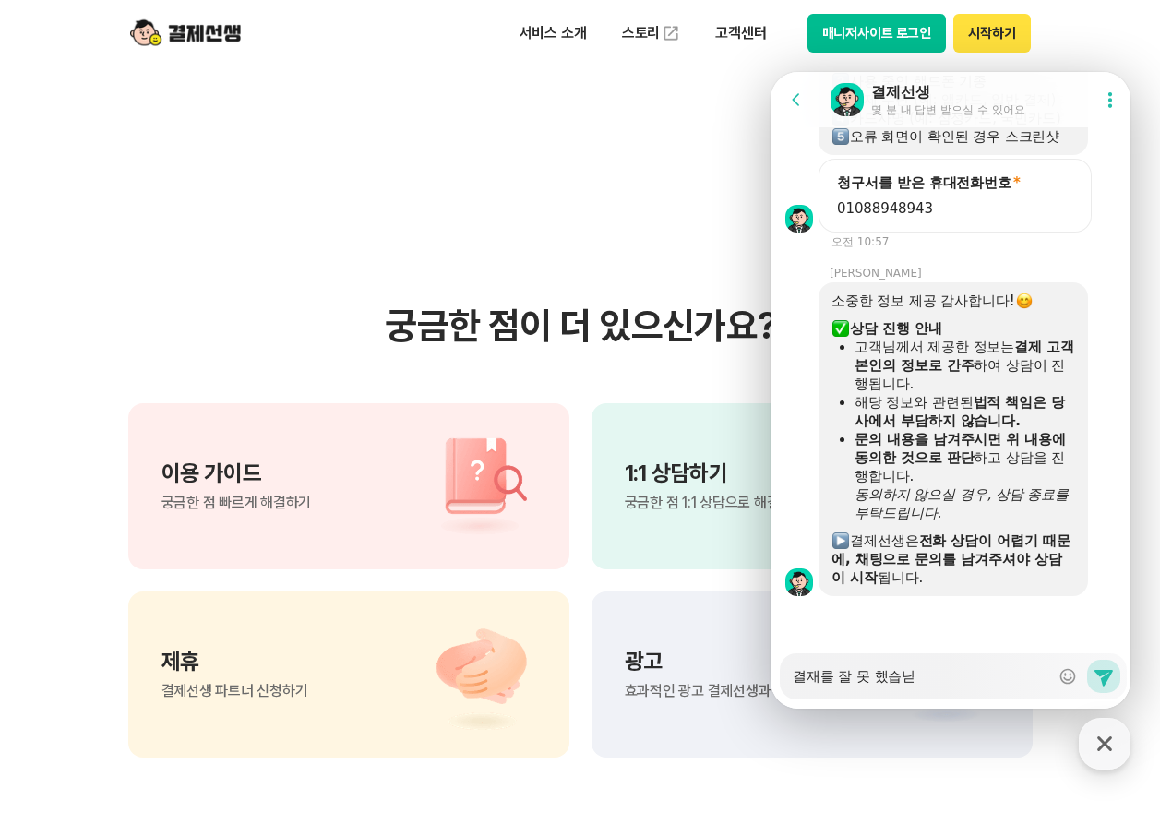
type textarea "x"
type textarea "결재를 잘 못 했습니다"
type textarea "x"
type textarea "결재를 잘 못 했습니다."
type textarea "x"
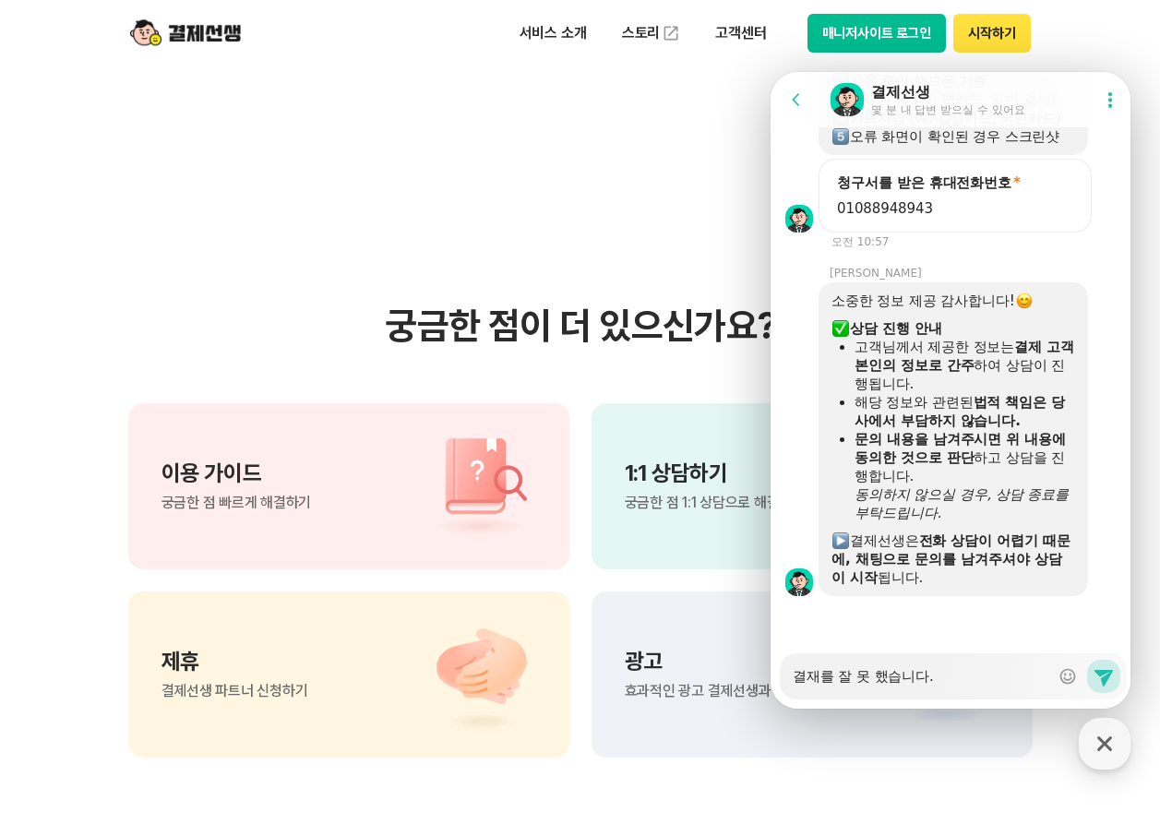
type textarea "결재를 잘 못 했습니다."
type textarea "x"
type textarea "결재를 잘 못 했습니다. ㄷ"
type textarea "x"
type textarea "결재를 잘 못 했습니다. 다"
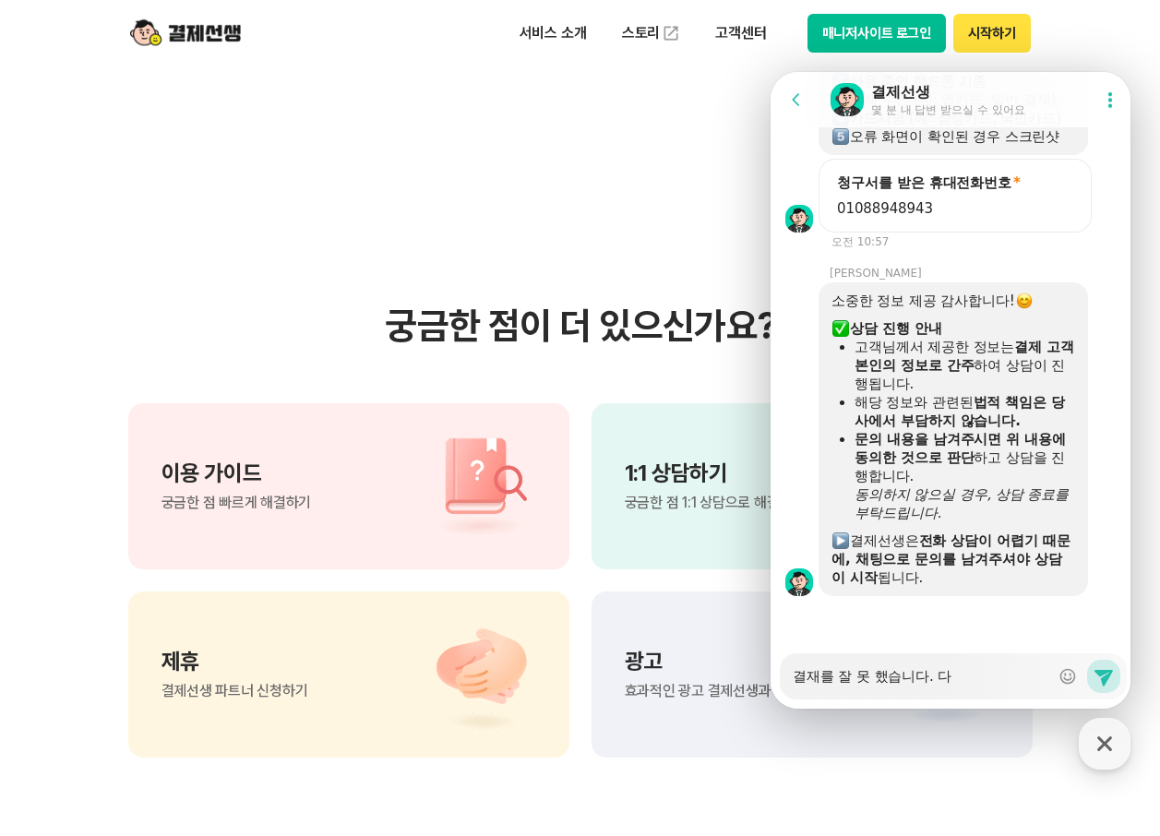
type textarea "x"
type textarea "결재를 잘 못 했습니다. 달"
type textarea "x"
type textarea "결재를 잘 못 했습니다. [GEOGRAPHIC_DATA]"
type textarea "x"
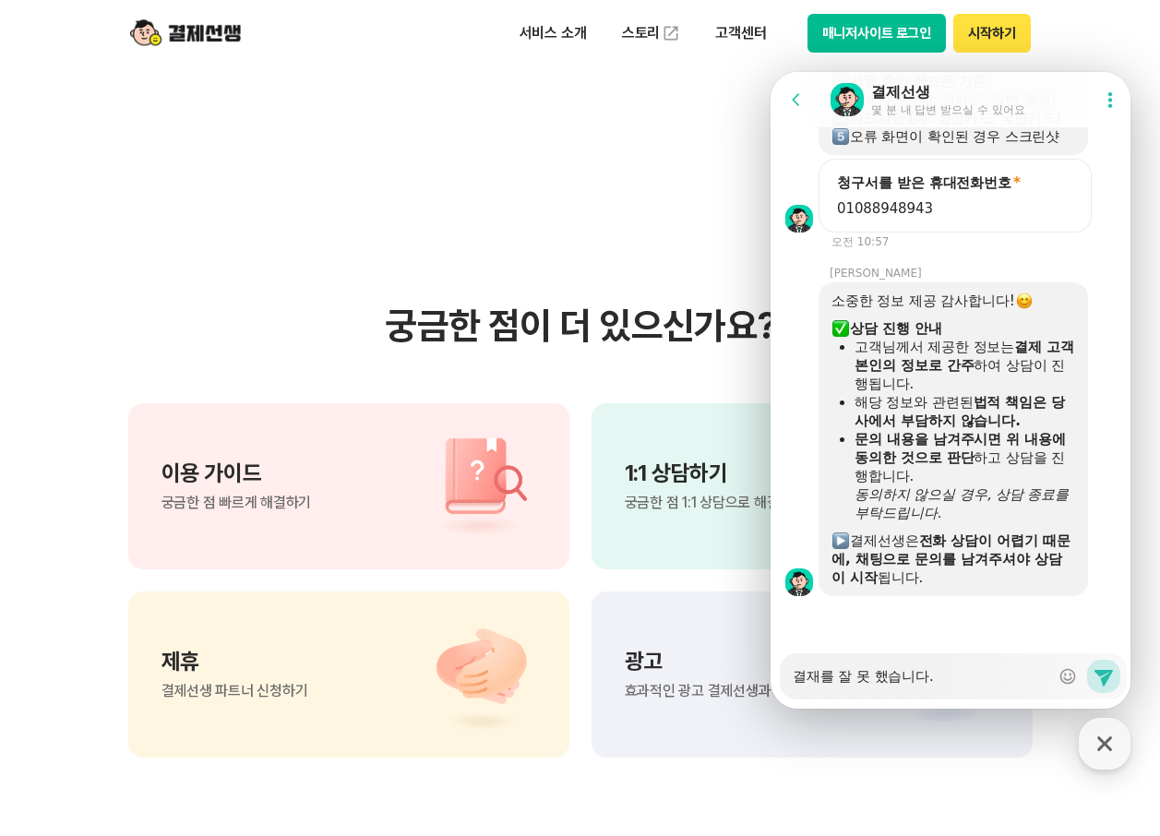
type textarea "결재를 잘 못 했습니다. 다른"
type textarea "x"
type textarea "결재를 잘 못 했습니다. 다른"
type textarea "x"
type textarea "결재를 잘 못 했습니다. 다른 ㅋ"
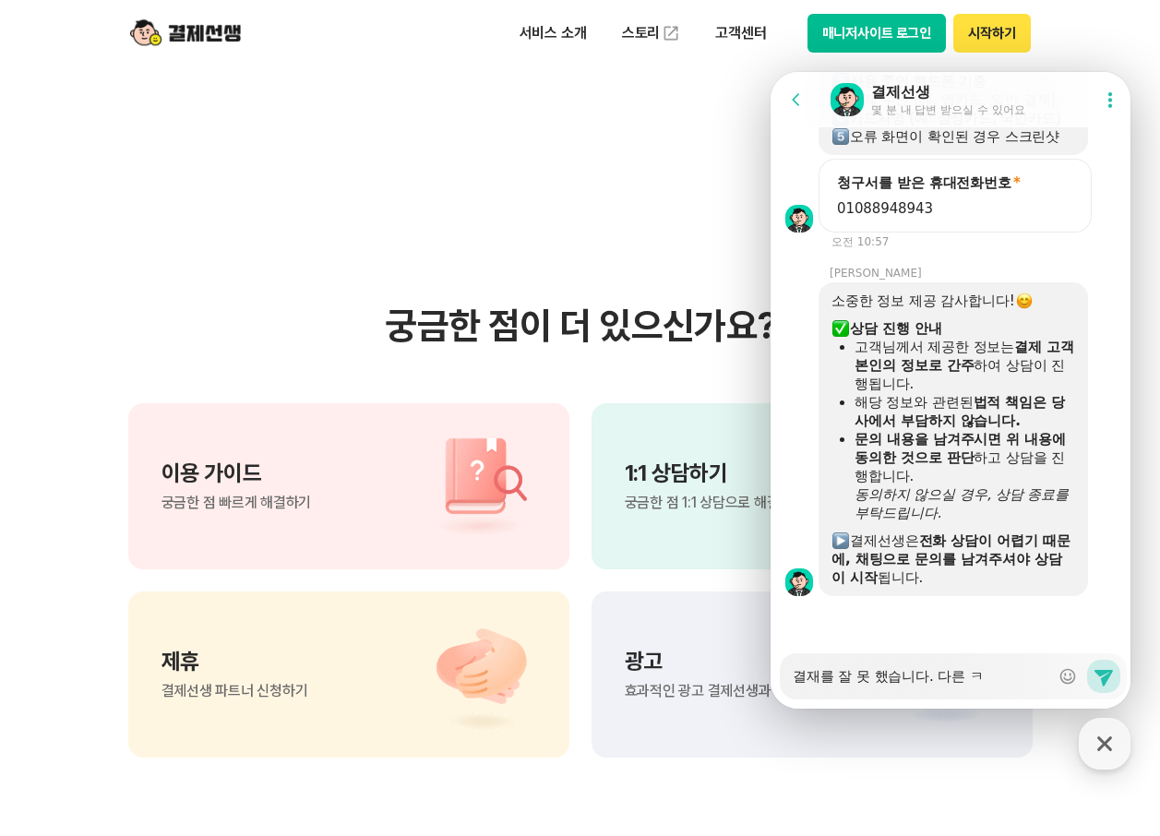
type textarea "x"
type textarea "결재를 잘 못 했습니다. 다른 카"
type textarea "x"
type textarea "결재를 잘 못 했습니다. 다른 칻"
type textarea "x"
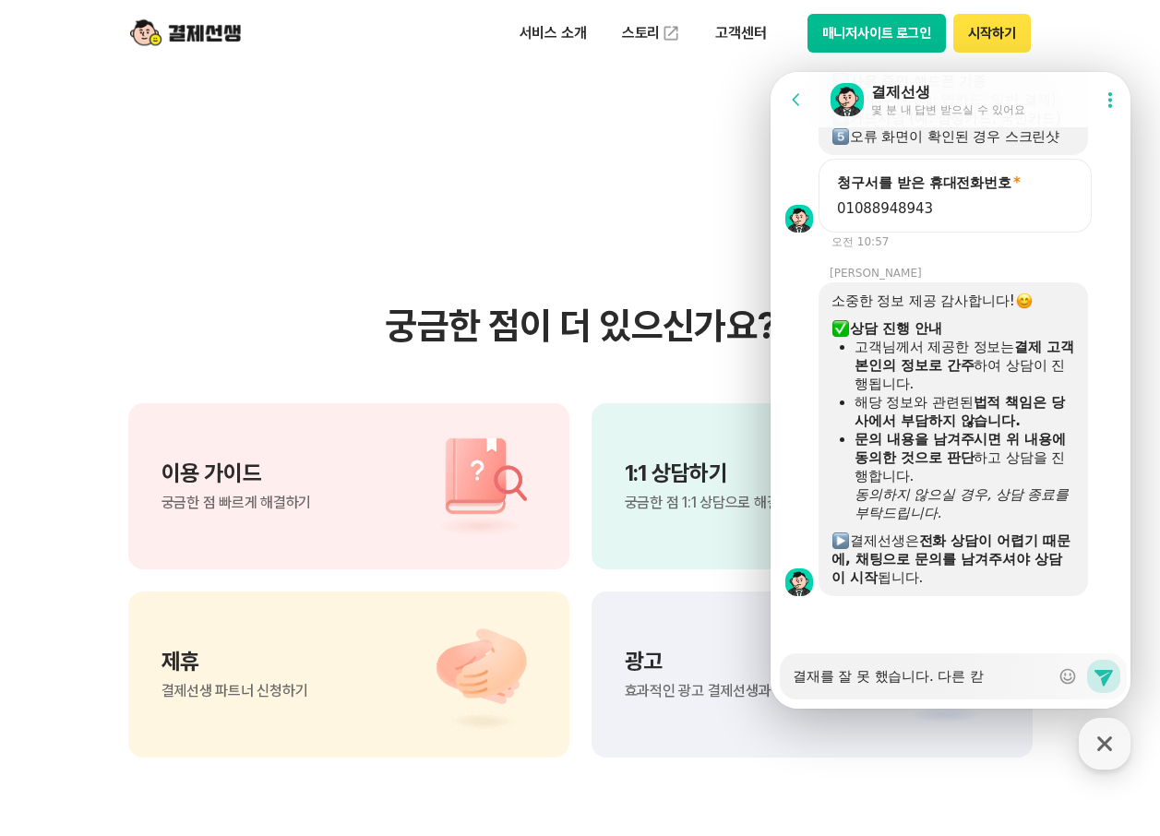
type textarea "결재를 잘 못 했습니다. 다른 카드"
type textarea "x"
type textarea "결재를 잘 못 했습니다. 다른 카들"
type textarea "x"
type textarea "결재를 잘 못 했습니다. 다른 카드로"
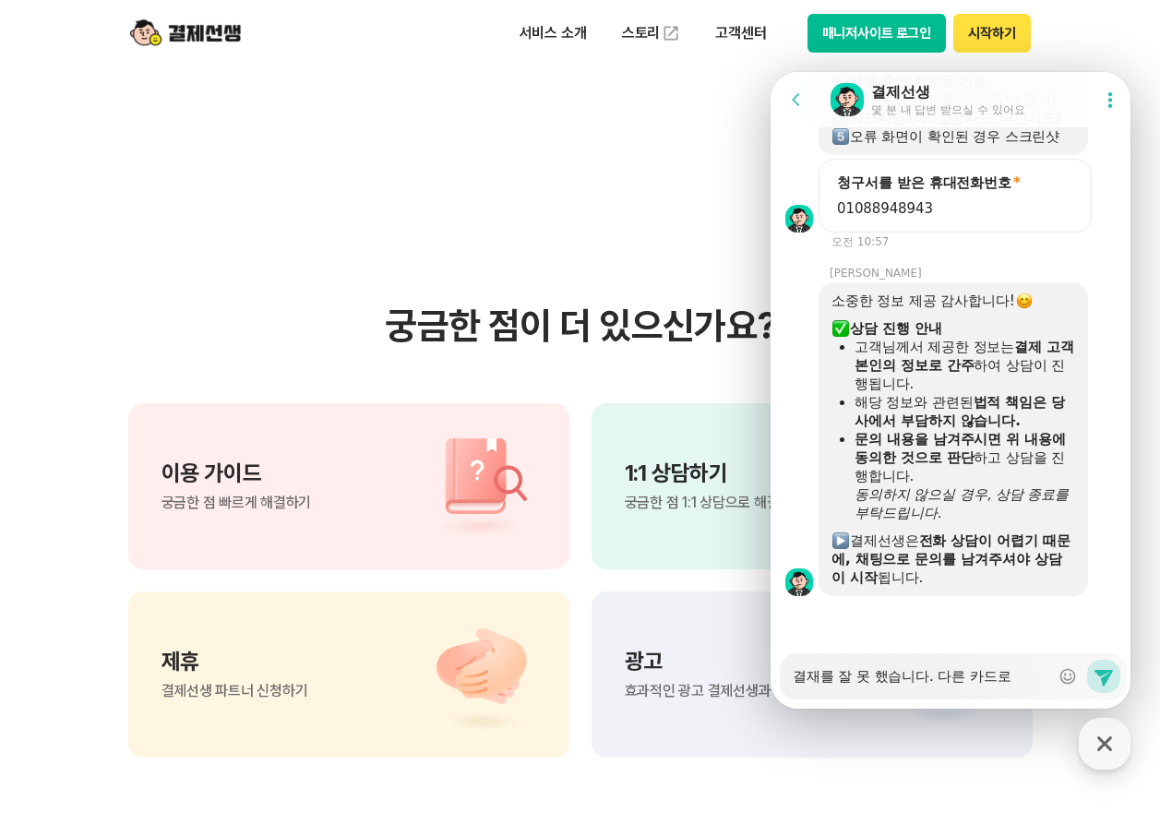
type textarea "x"
type textarea "결재를 잘 못 했습니다. 다른 카드로"
type textarea "x"
type textarea "결재를 잘 못 했습니다. 다른 카드로 ㅂ"
type textarea "x"
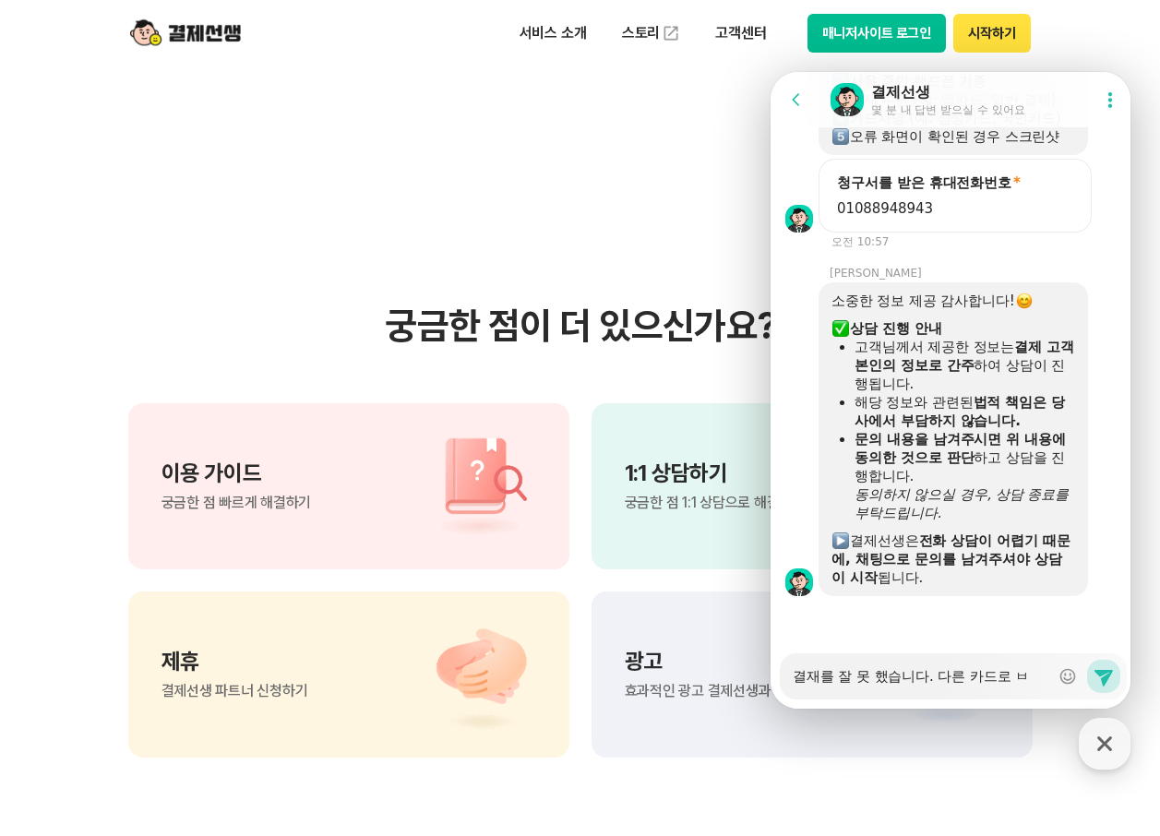
type textarea "결재를 잘 못 했습니다. 다른 카드로 벼"
type textarea "x"
type textarea "결재를 잘 못 했습니다. 다른 카드로 변"
type textarea "x"
type textarea "결재를 잘 못 했습니다. 다른 카드로 변ㄱ"
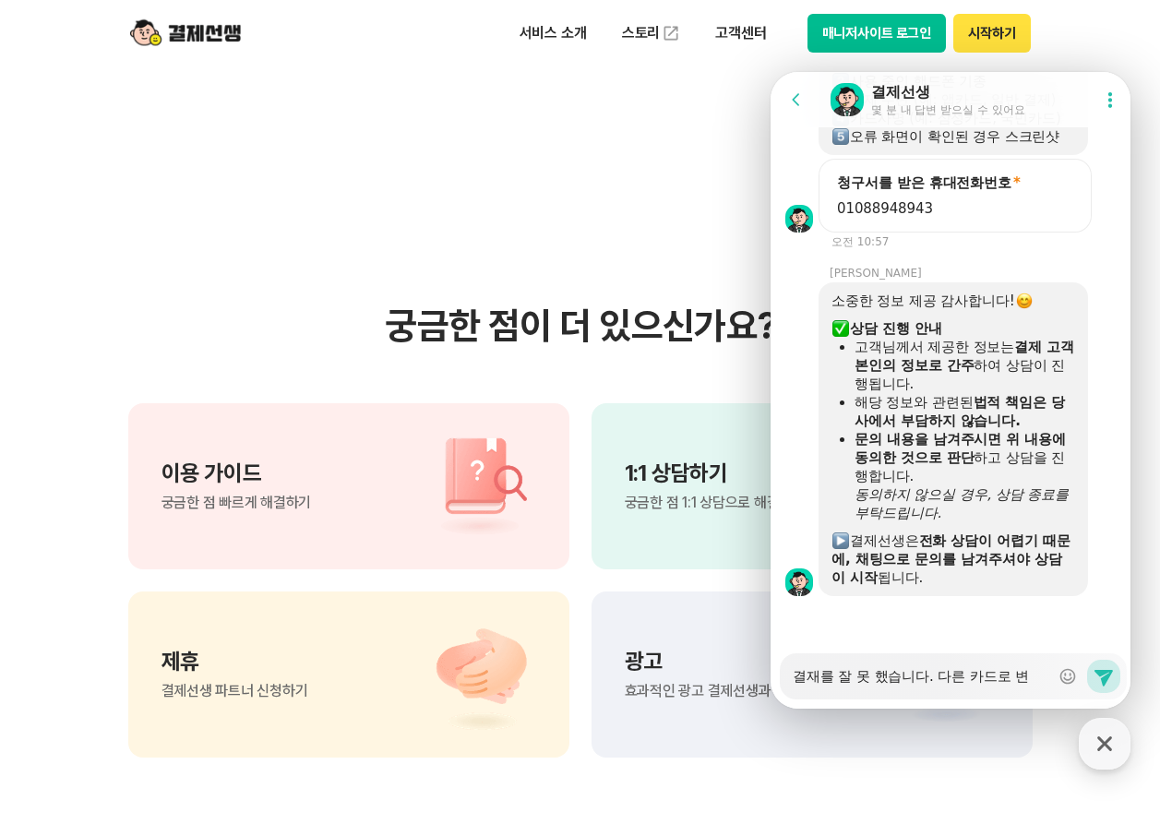
type textarea "x"
type textarea "결재를 잘 못 했습니다. 다른 카드로 변겨"
type textarea "x"
type textarea "결재를 잘 못 했습니다. 다른 카드로 변경"
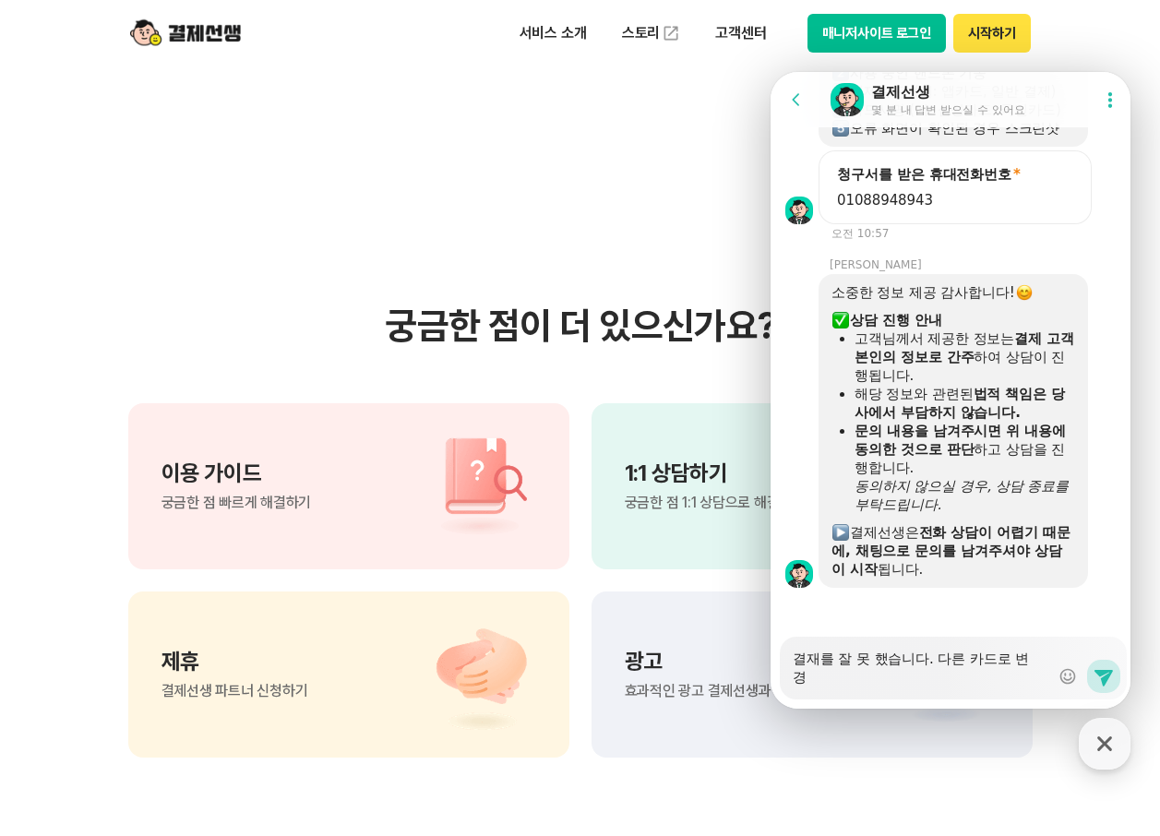
type textarea "x"
type textarea "결재를 잘 못 했습니다. 다른 카드로 변경ㅎ"
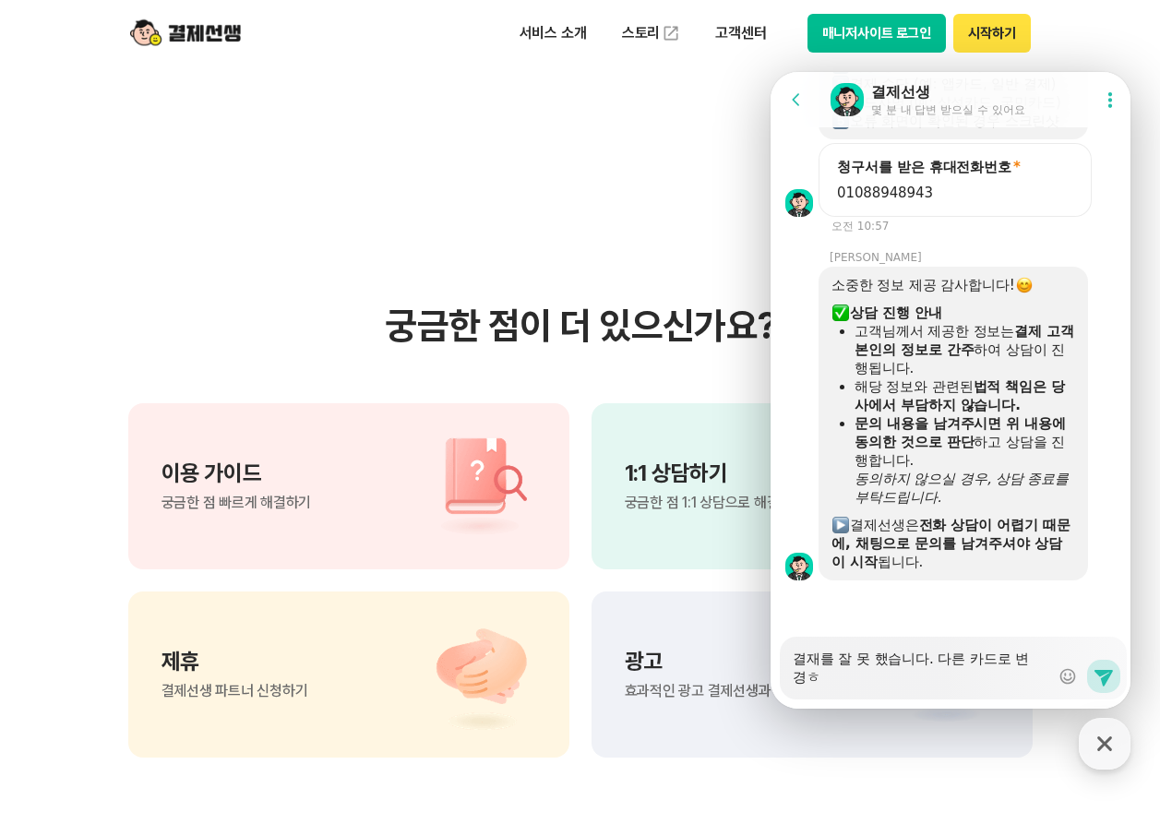
type textarea "x"
type textarea "결재를 잘 못 했습니다. 다른 카드로 변경하"
type textarea "x"
type textarea "결재를 잘 못 했습니다. 다른 카드로 변경학"
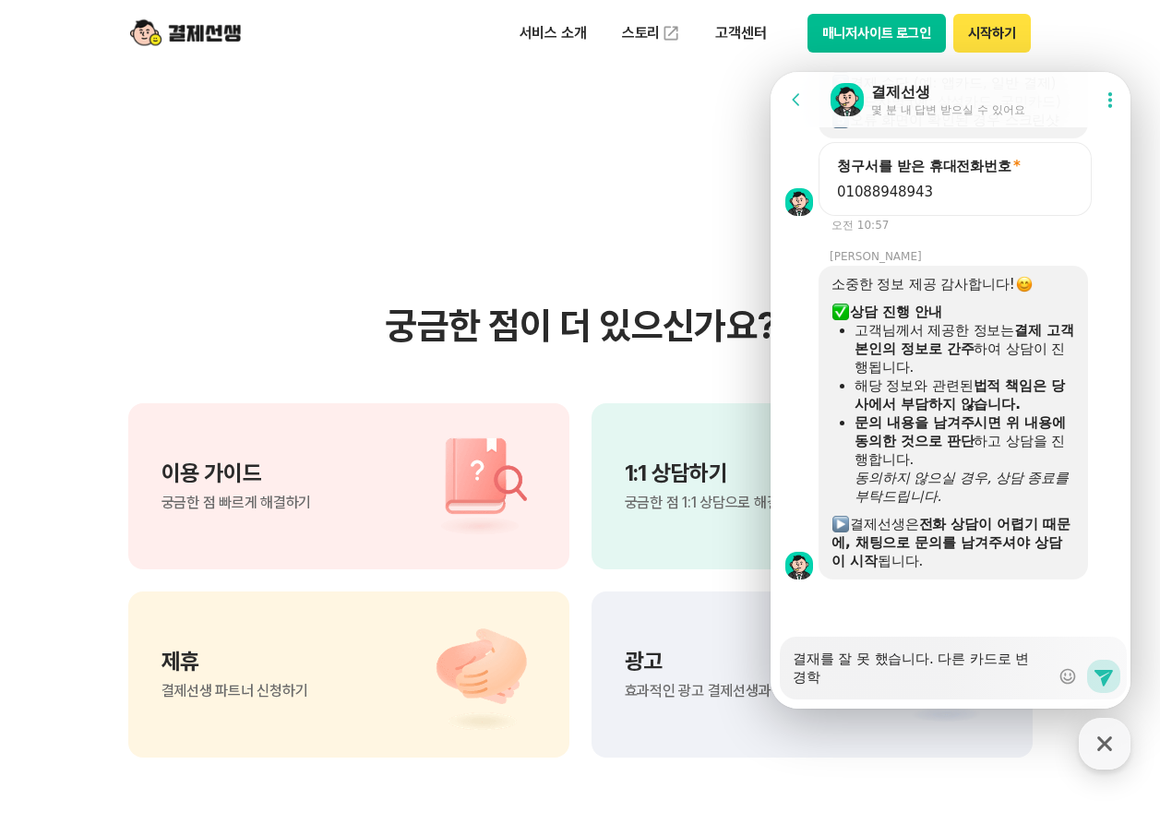
type textarea "x"
type textarea "결재를 잘 못 했습니다. 다른 카드로 변경하고"
type textarea "x"
type textarea "결재를 잘 못 했습니다. 다른 카드로 변경하고"
type textarea "x"
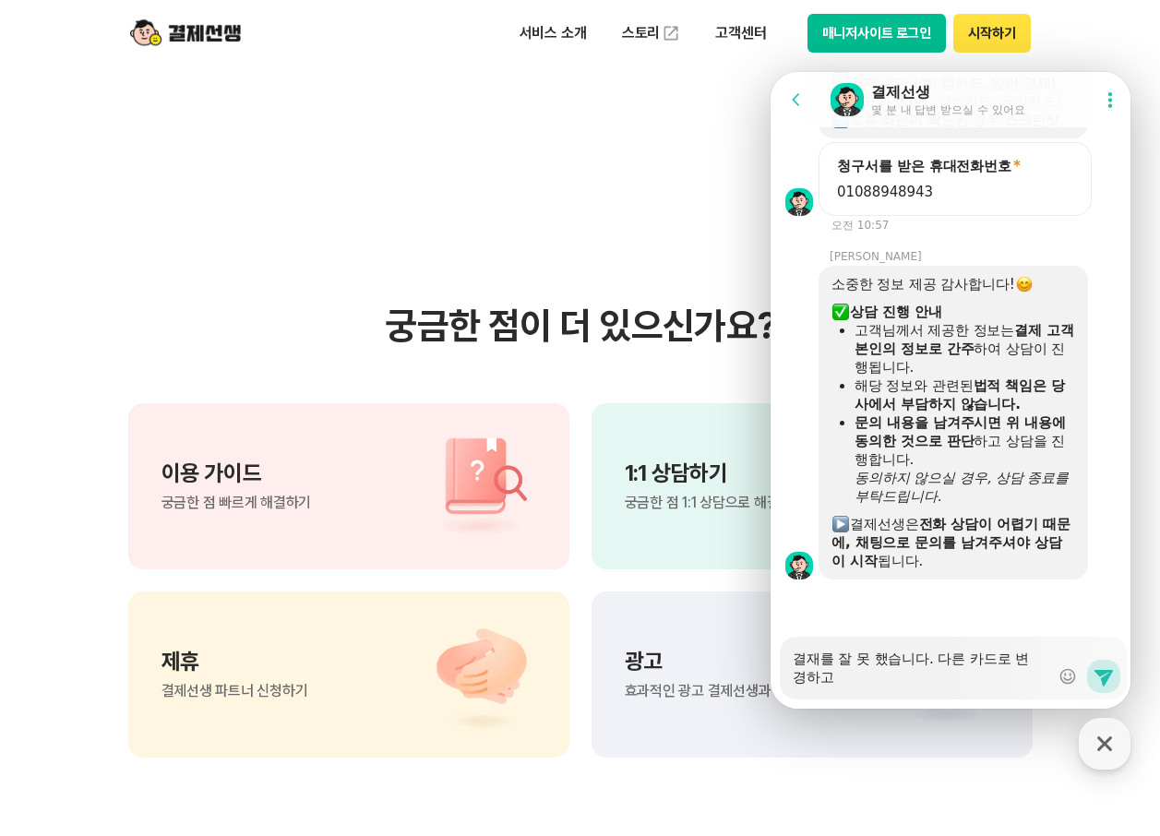
type textarea "결재를 잘 못 했습니다. 다른 카드로 변경하고 ㅅ"
type textarea "x"
type textarea "결재를 잘 못 했습니다. 다른 카드로 변경하고 시"
type textarea "x"
type textarea "결재를 잘 못 했습니다. 다른 카드로 변경하고 싶"
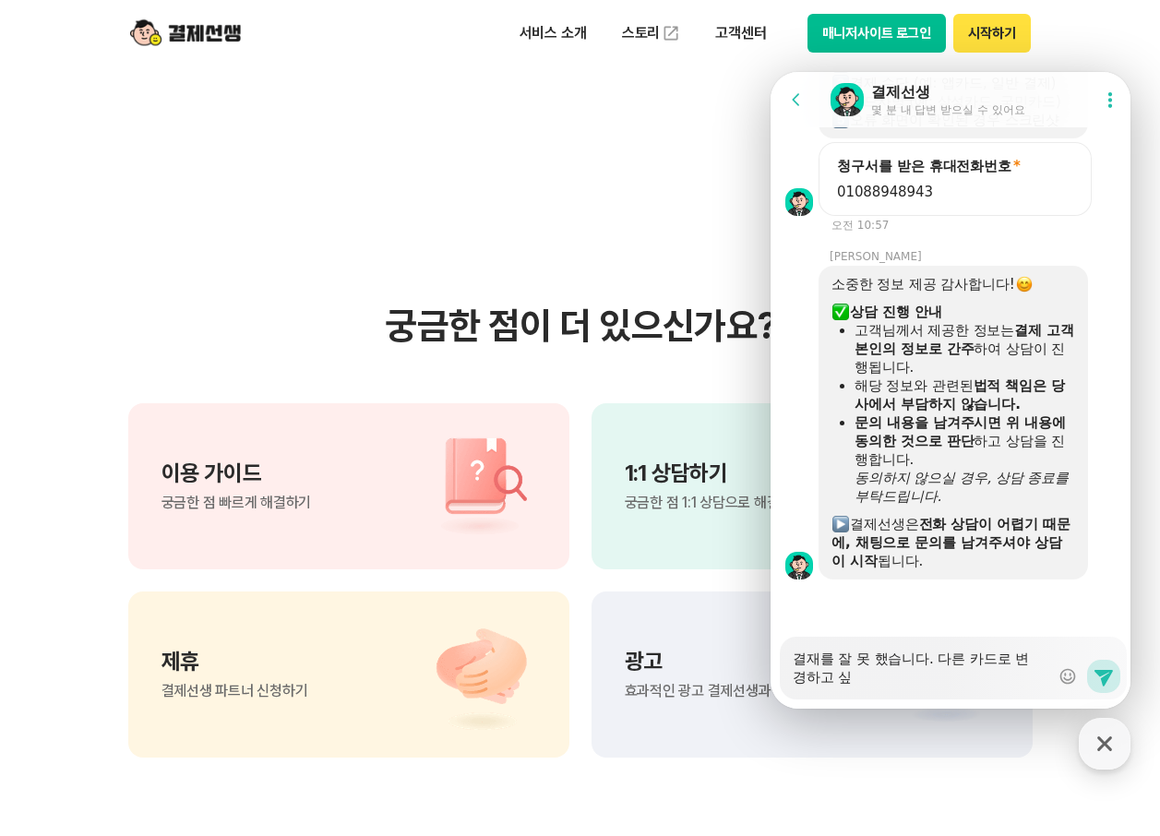
type textarea "x"
type textarea "결재를 잘 못 했습니다. 다른 카드로 변경하고 싶ㅅ"
type textarea "x"
type textarea "결재를 잘 못 했습니다. 다른 카드로 변경하고 싶스"
type textarea "x"
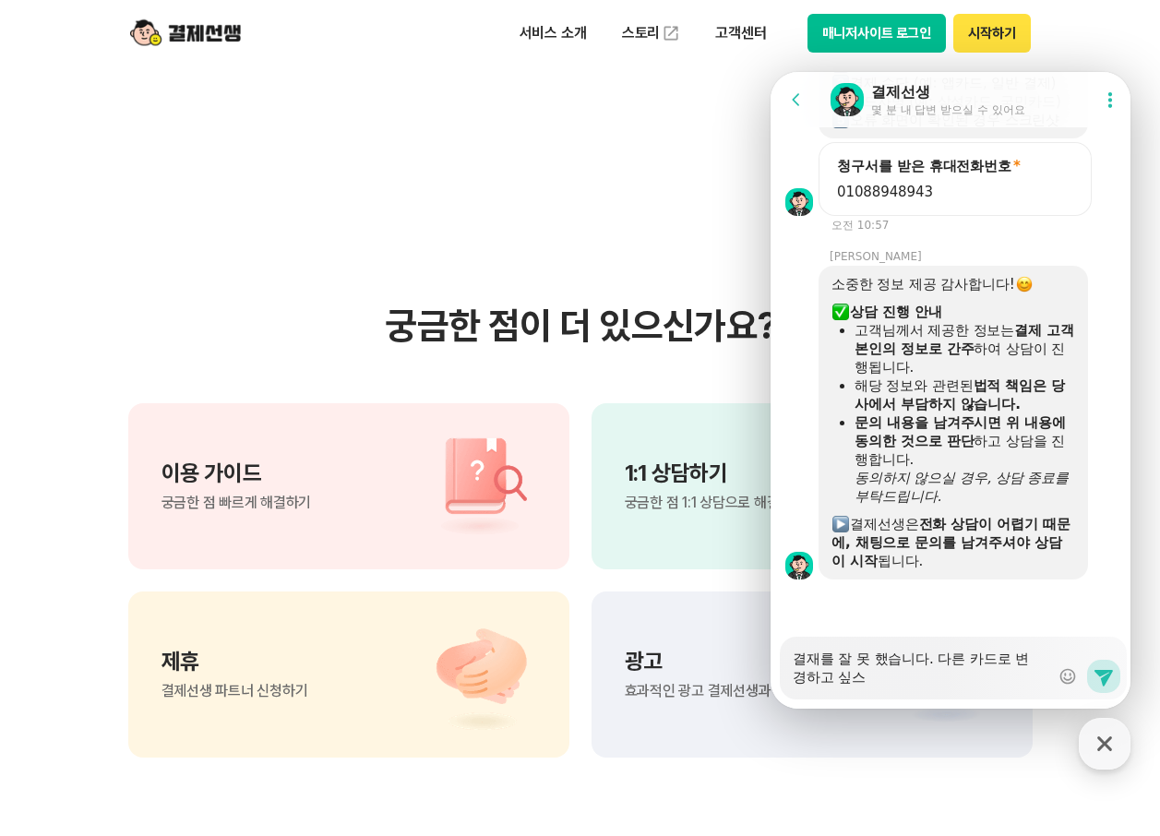
type textarea "결재를 잘 못 했습니다. 다른 카드로 변경하고 싶습"
type textarea "x"
type textarea "결재를 잘 못 했습니다. 다른 카드로 변경하고 싶습ㄴ"
type textarea "x"
type textarea "결재를 잘 못 했습니다. 다른 카드로 변경하고 싶습니"
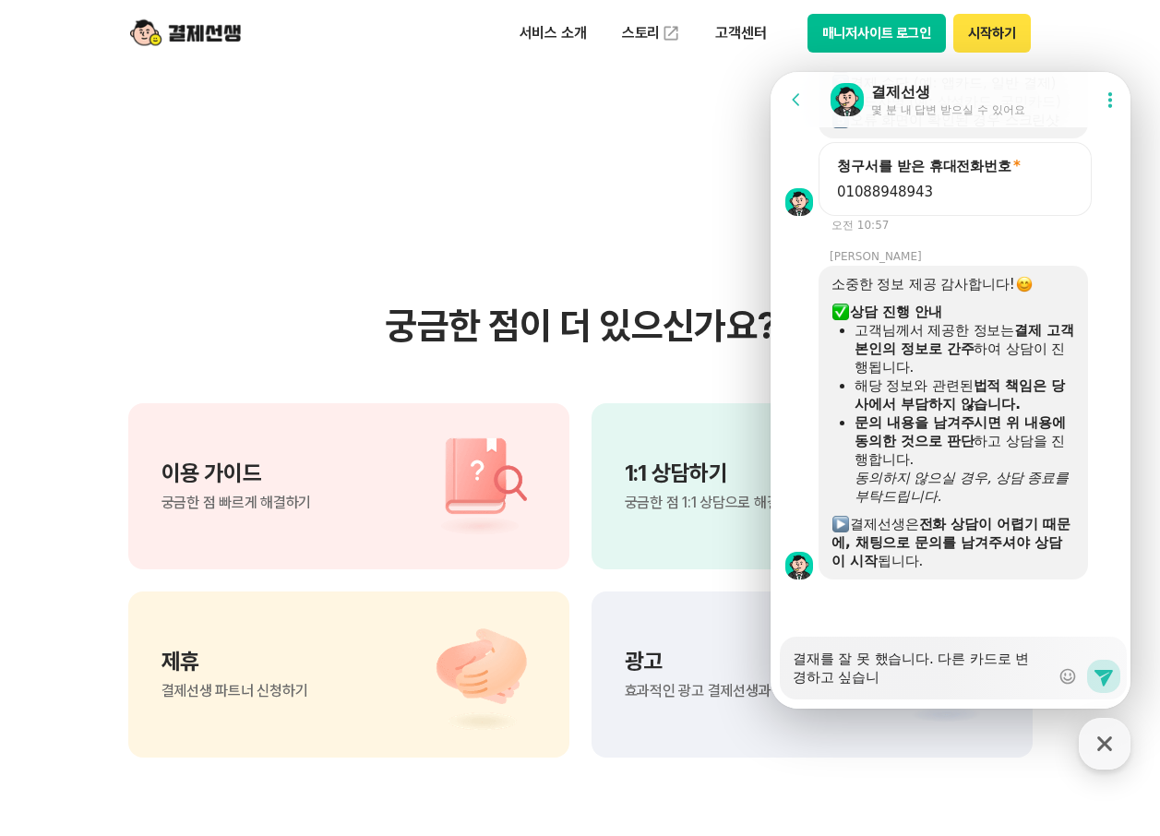
type textarea "x"
type textarea "결재를 잘 못 했습니다. 다른 카드로 변경하고 싶습닏"
type textarea "x"
type textarea "결재를 잘 못 했습니다. 다른 카드로 변경하고 싶습니다"
type textarea "x"
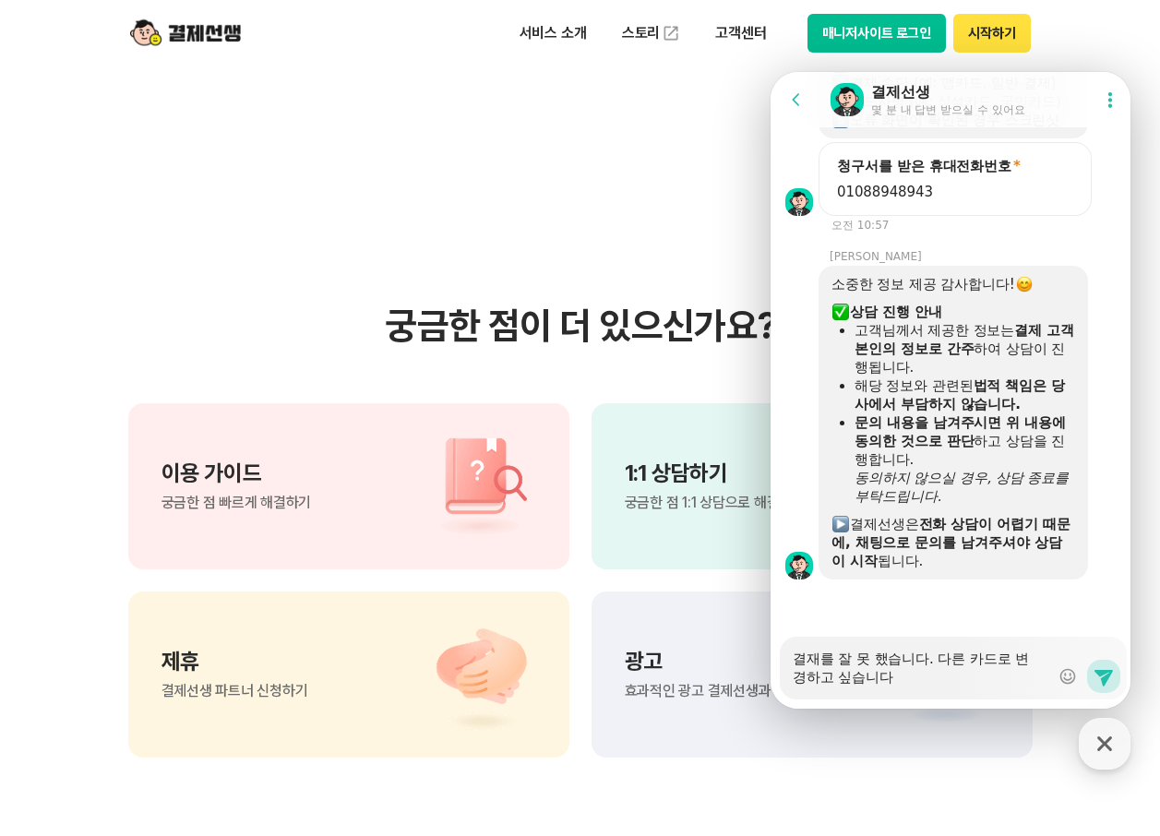
type textarea "결재를 잘 못 했습니다. 다른 카드로 변경하고 싶습니다."
type textarea "x"
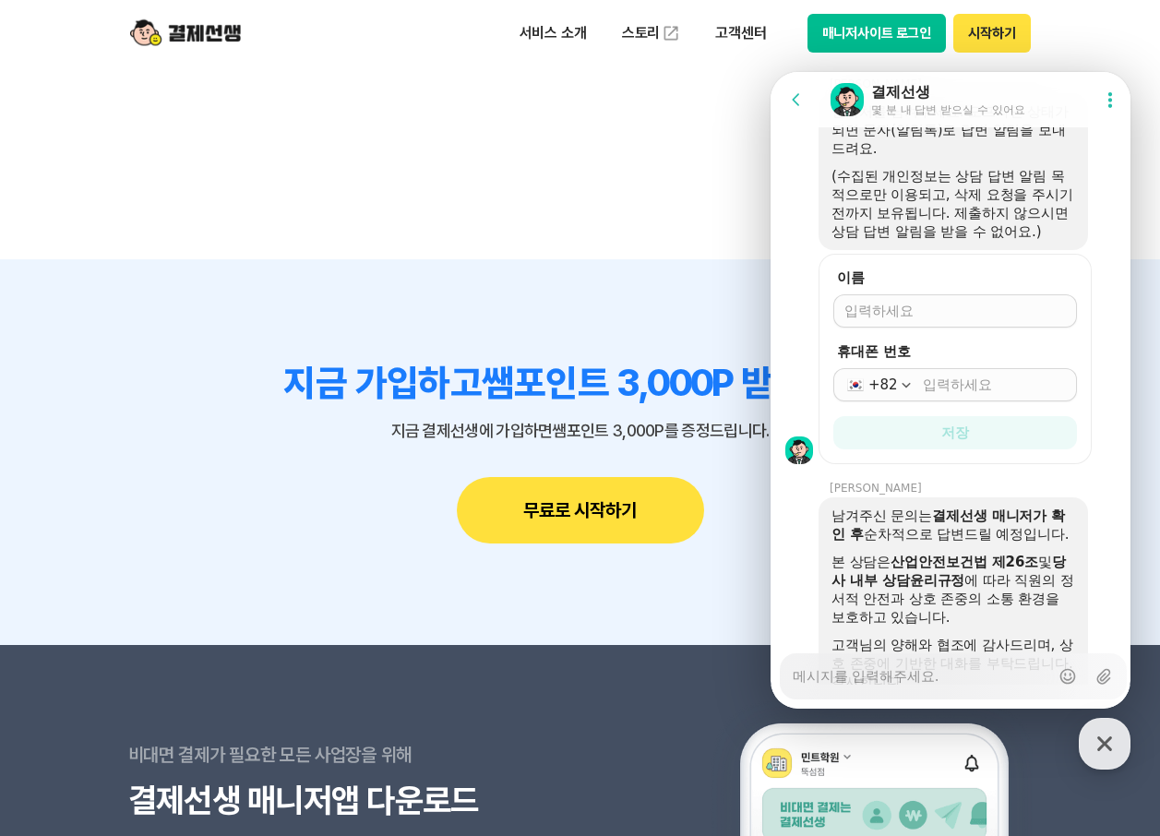
scroll to position [2228, 0]
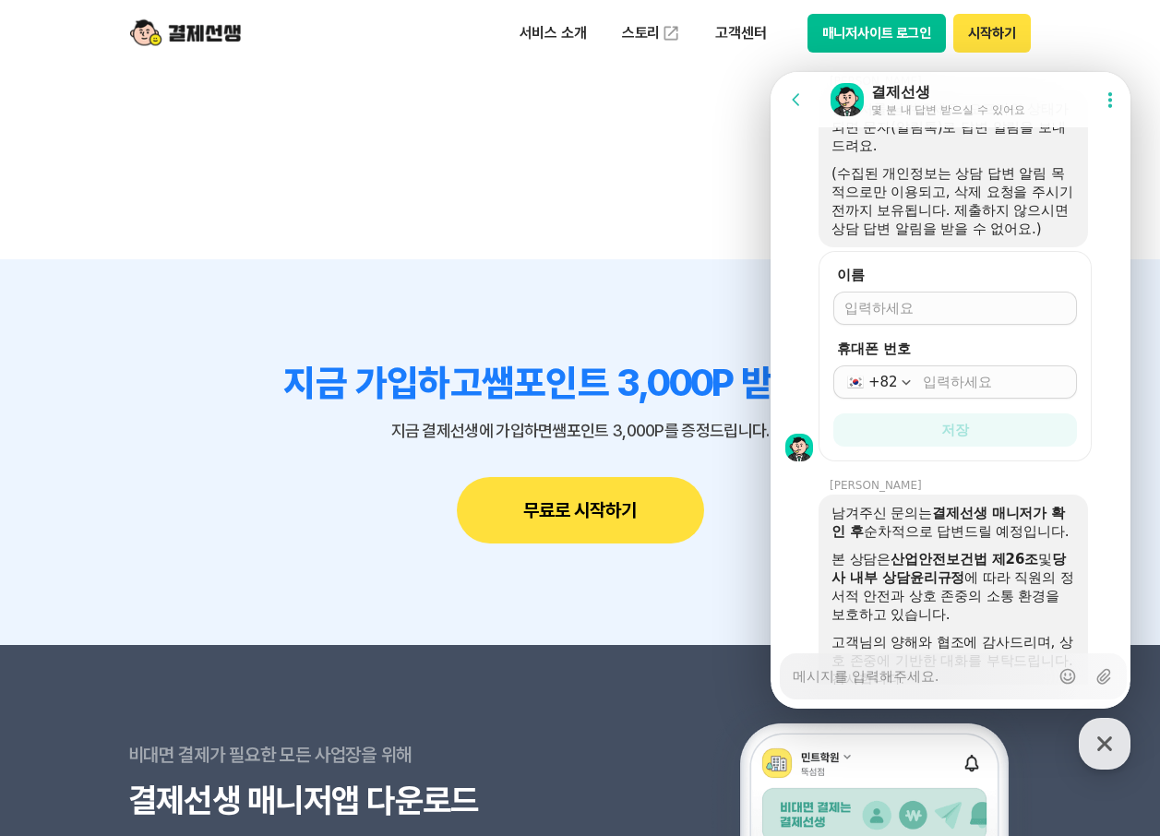
type textarea "x"
click at [943, 318] on input "이름" at bounding box center [956, 308] width 222 height 18
type input "[PERSON_NAME]"
type textarea "x"
type input "[PERSON_NAME]"
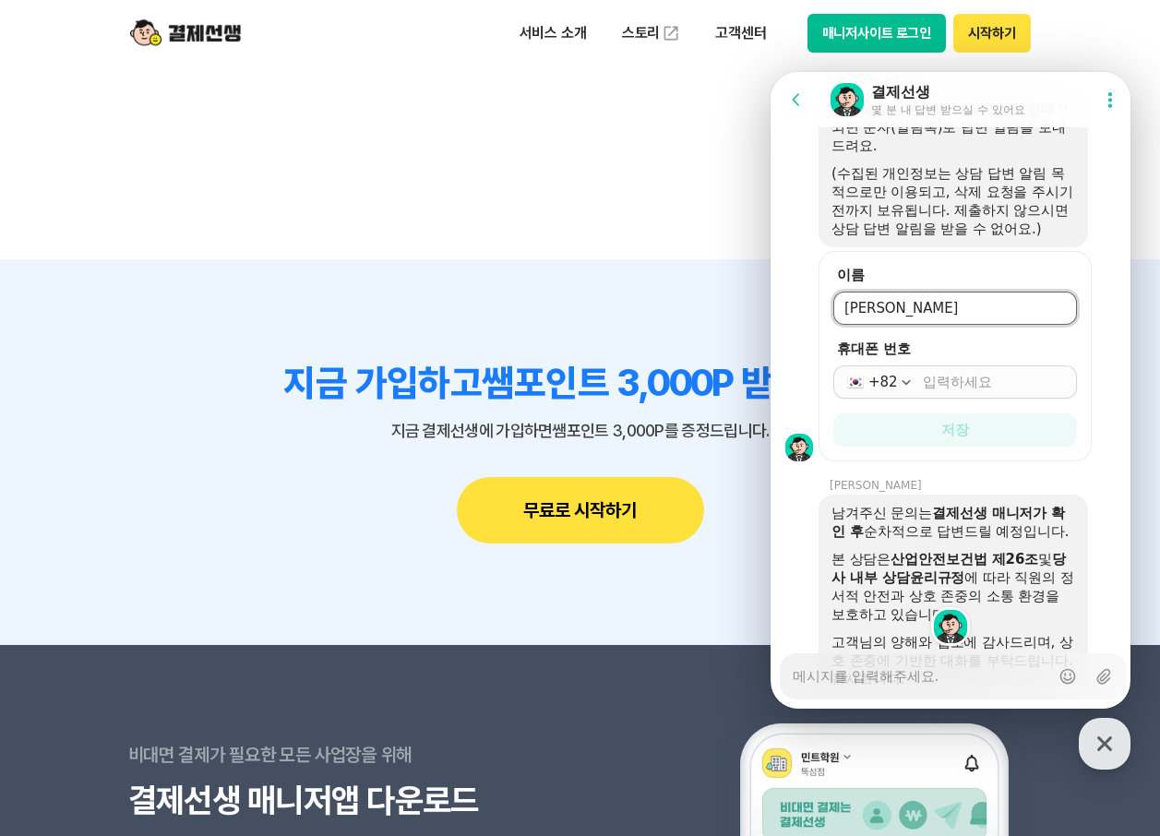
click at [957, 391] on input "휴대폰 번호" at bounding box center [994, 382] width 143 height 18
type input "[PHONE_NUMBER]"
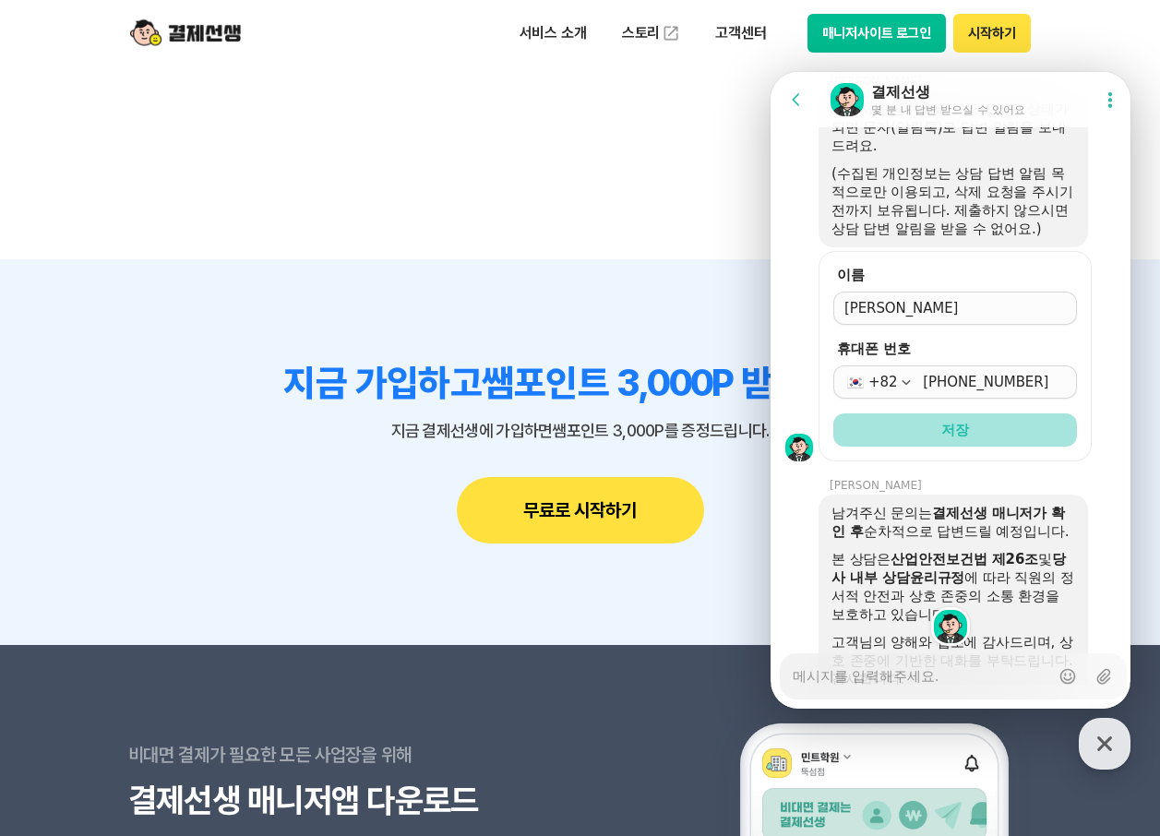
click at [959, 439] on span "저장" at bounding box center [955, 430] width 28 height 18
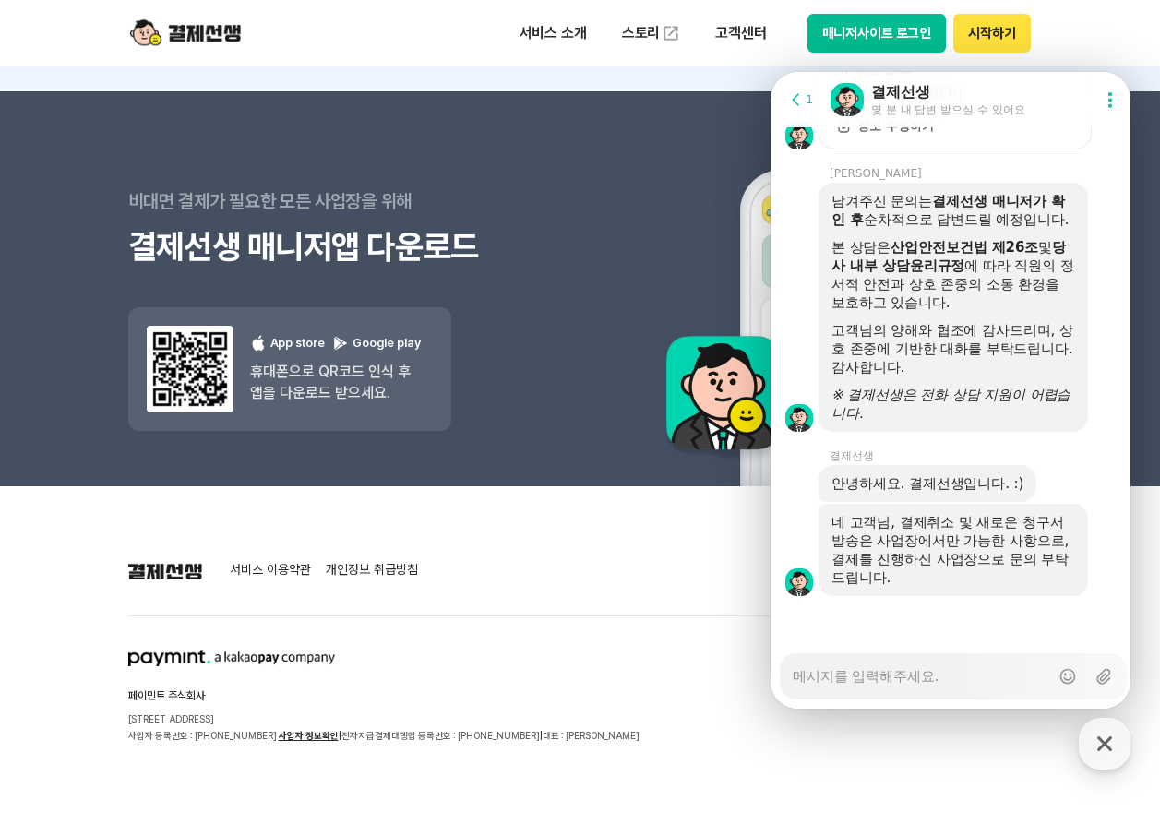
scroll to position [2531, 0]
type textarea "x"
